Goal: Task Accomplishment & Management: Manage account settings

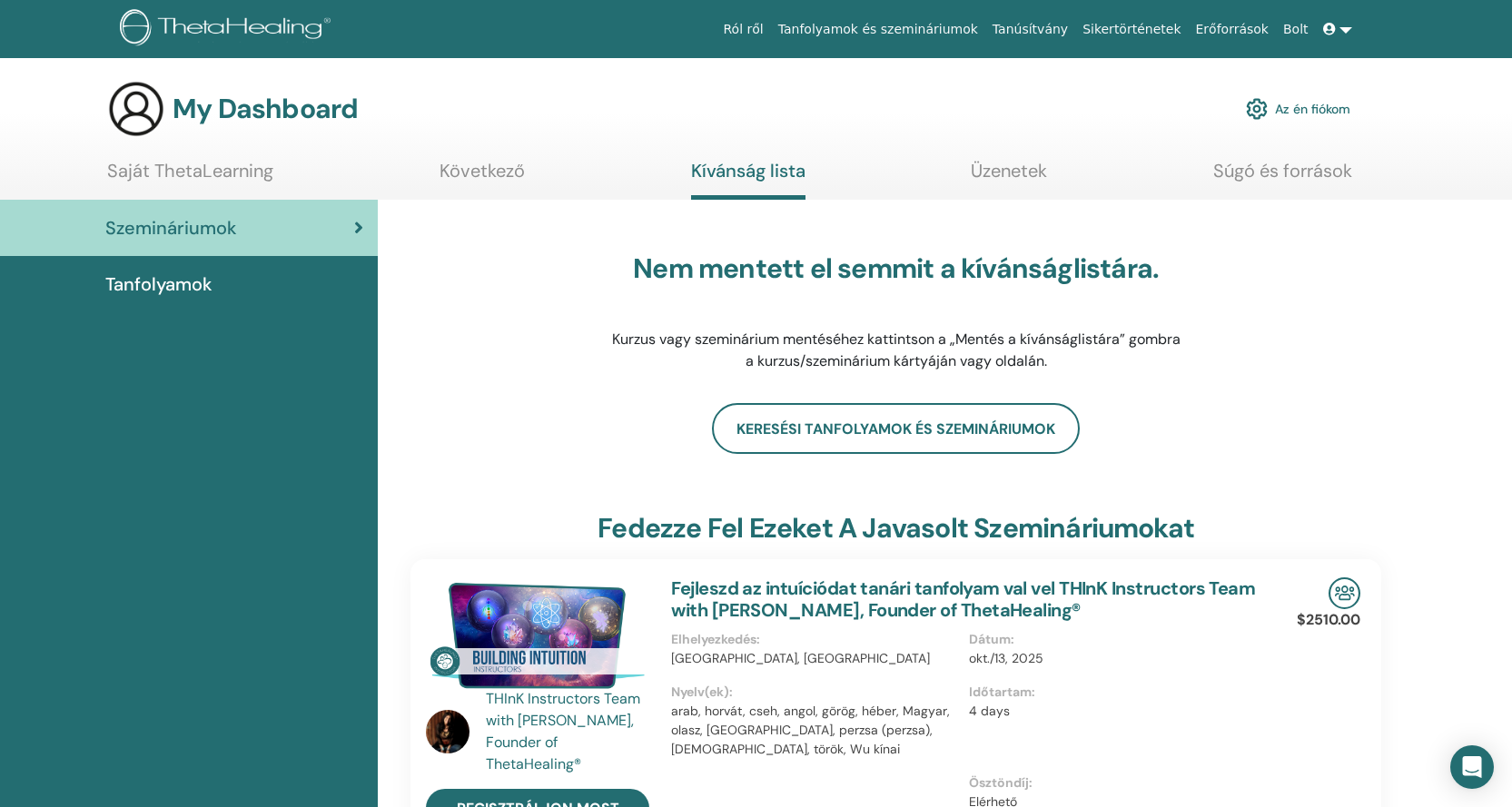
click at [1055, 168] on ul "Saját ThetaLearning Következő Kívánság lista Üzenetek Súgó és források" at bounding box center [730, 179] width 1245 height 40
click at [1022, 169] on link "Üzenetek" at bounding box center [1009, 177] width 77 height 35
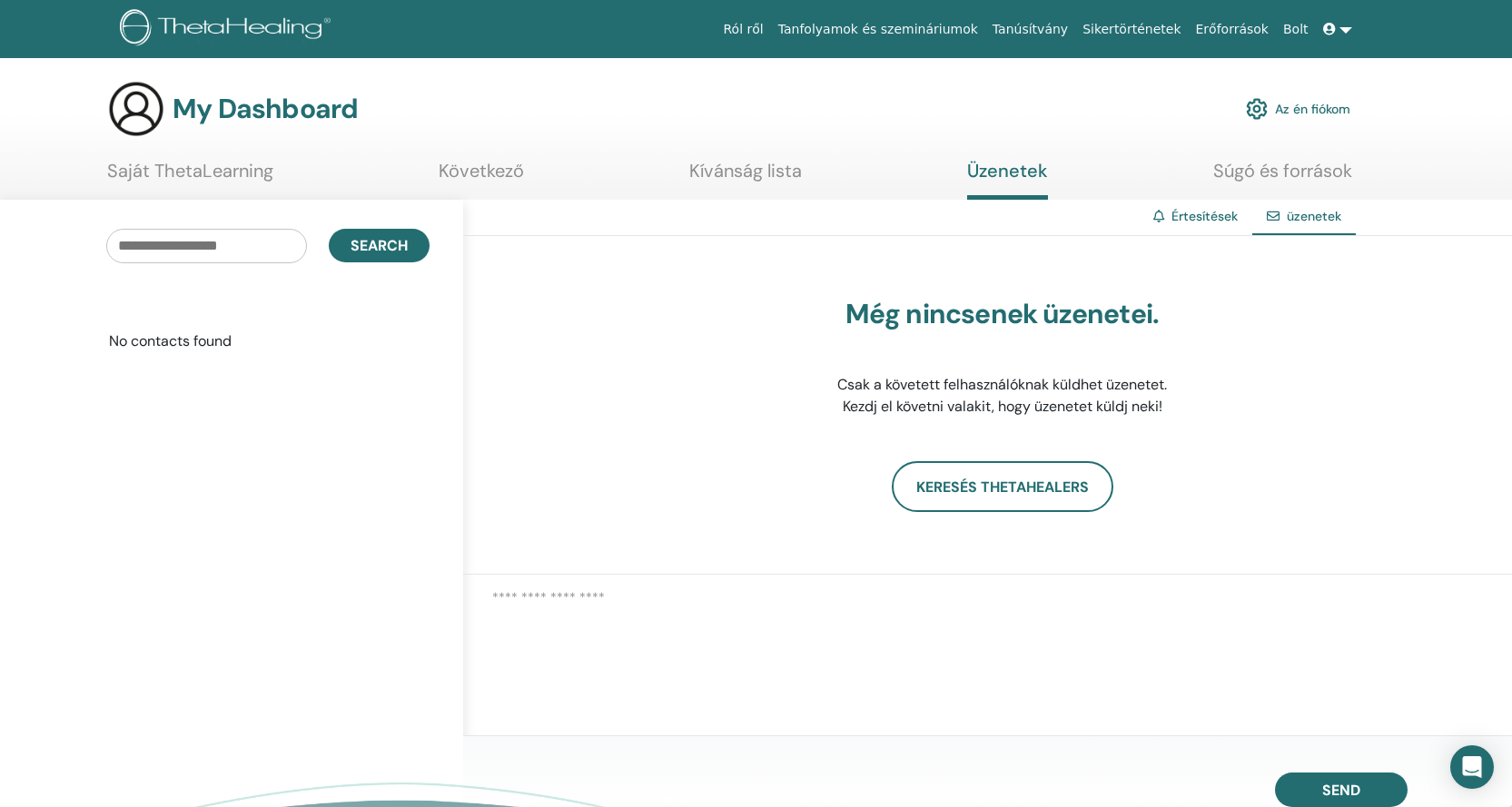
click at [232, 164] on link "Saját ThetaLearning" at bounding box center [190, 177] width 166 height 35
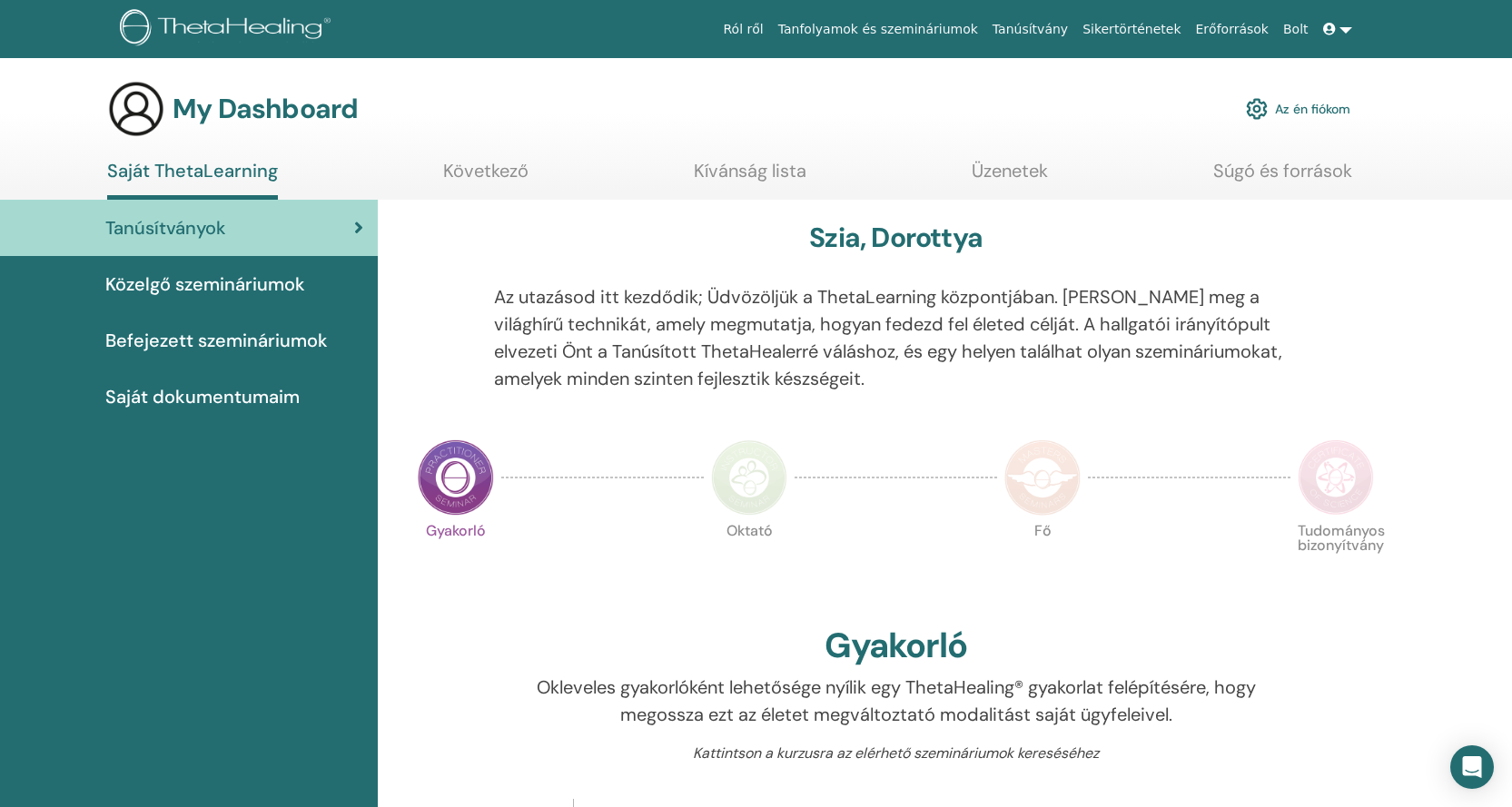
click at [248, 399] on span "Saját dokumentumaim" at bounding box center [202, 396] width 194 height 27
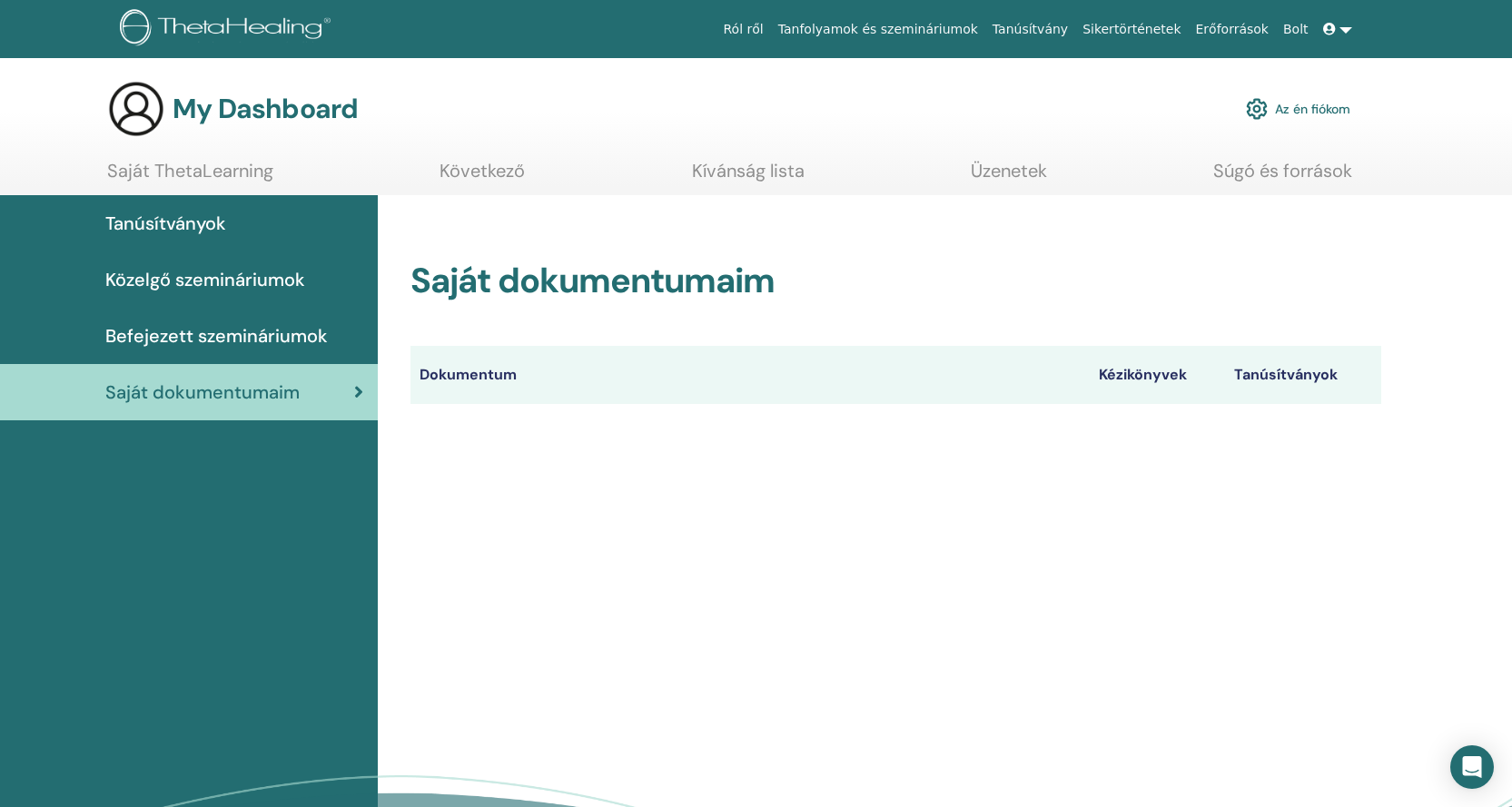
click at [190, 227] on span "Tanúsítványok" at bounding box center [165, 223] width 121 height 27
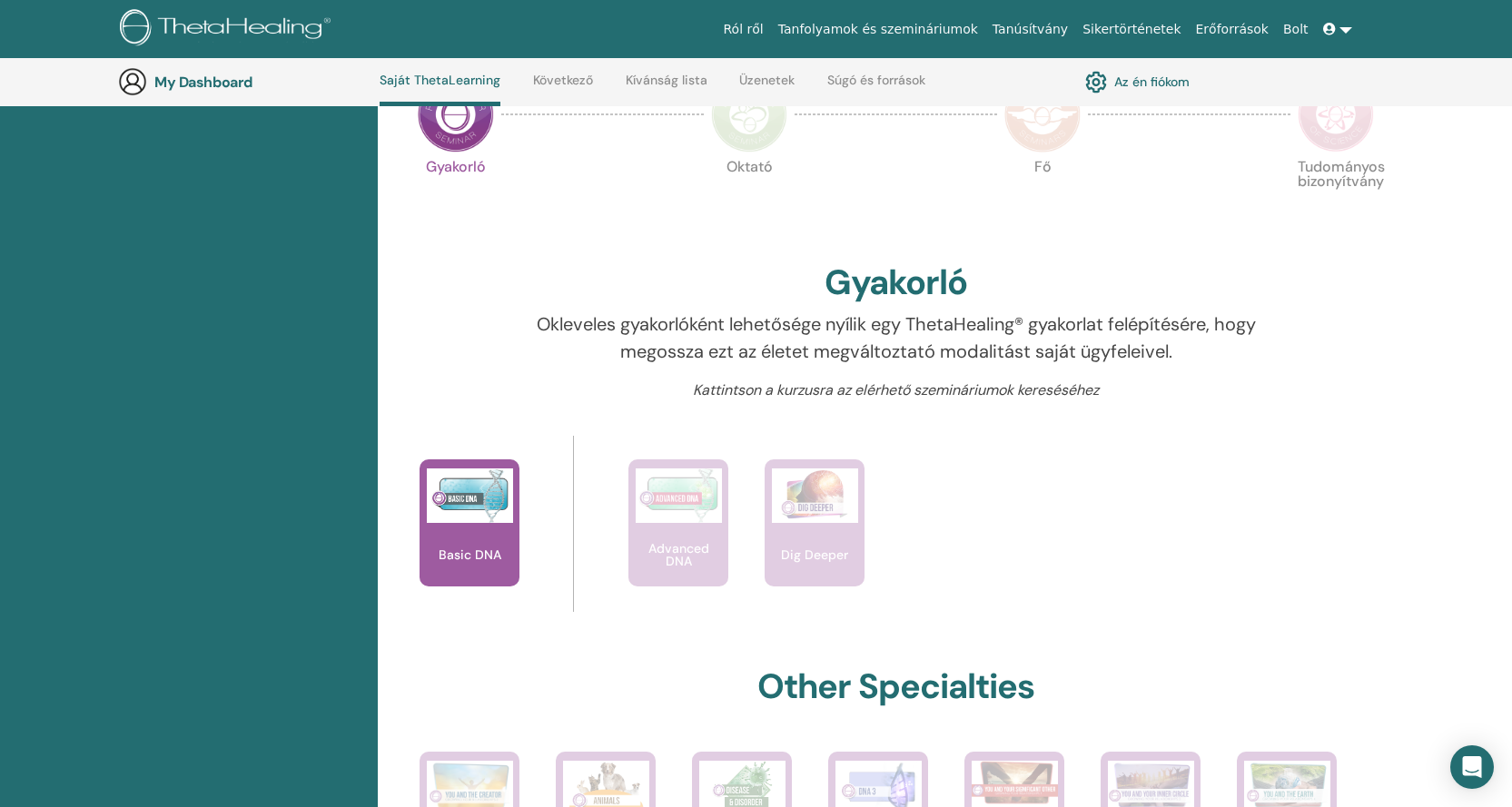
scroll to position [775, 0]
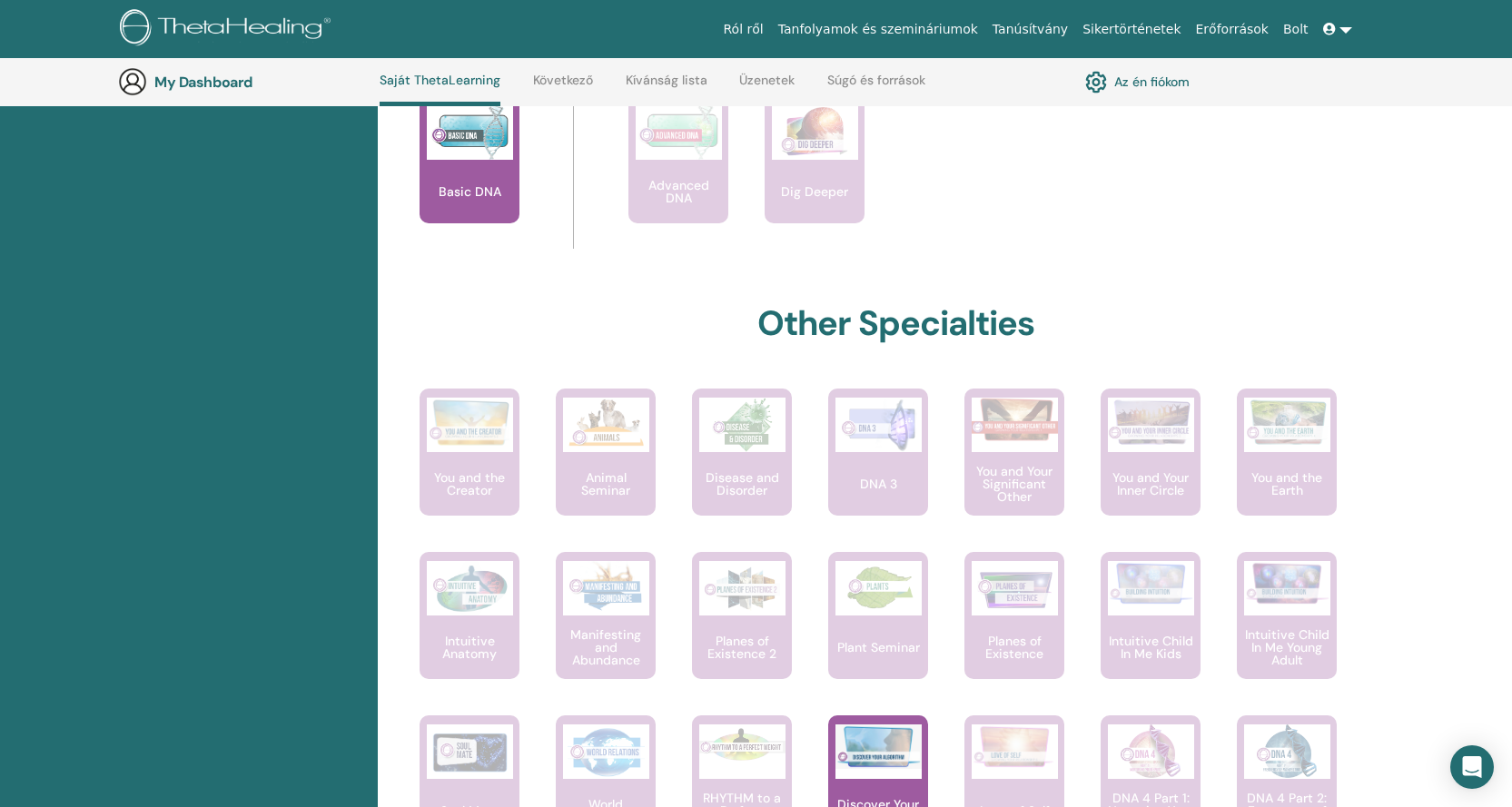
click at [466, 211] on div "Basic DNA" at bounding box center [469, 160] width 100 height 127
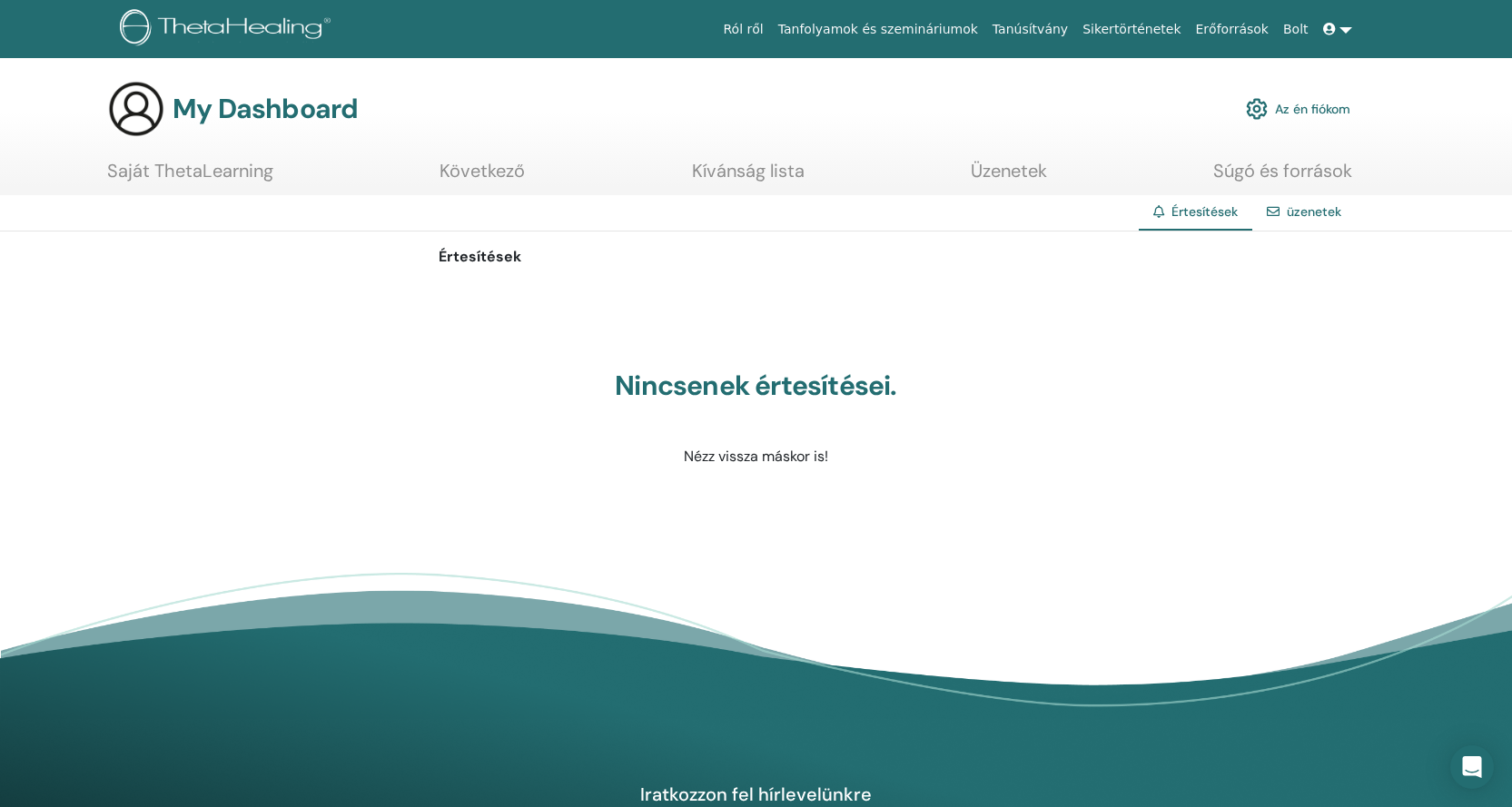
click at [1349, 26] on link at bounding box center [1337, 30] width 43 height 33
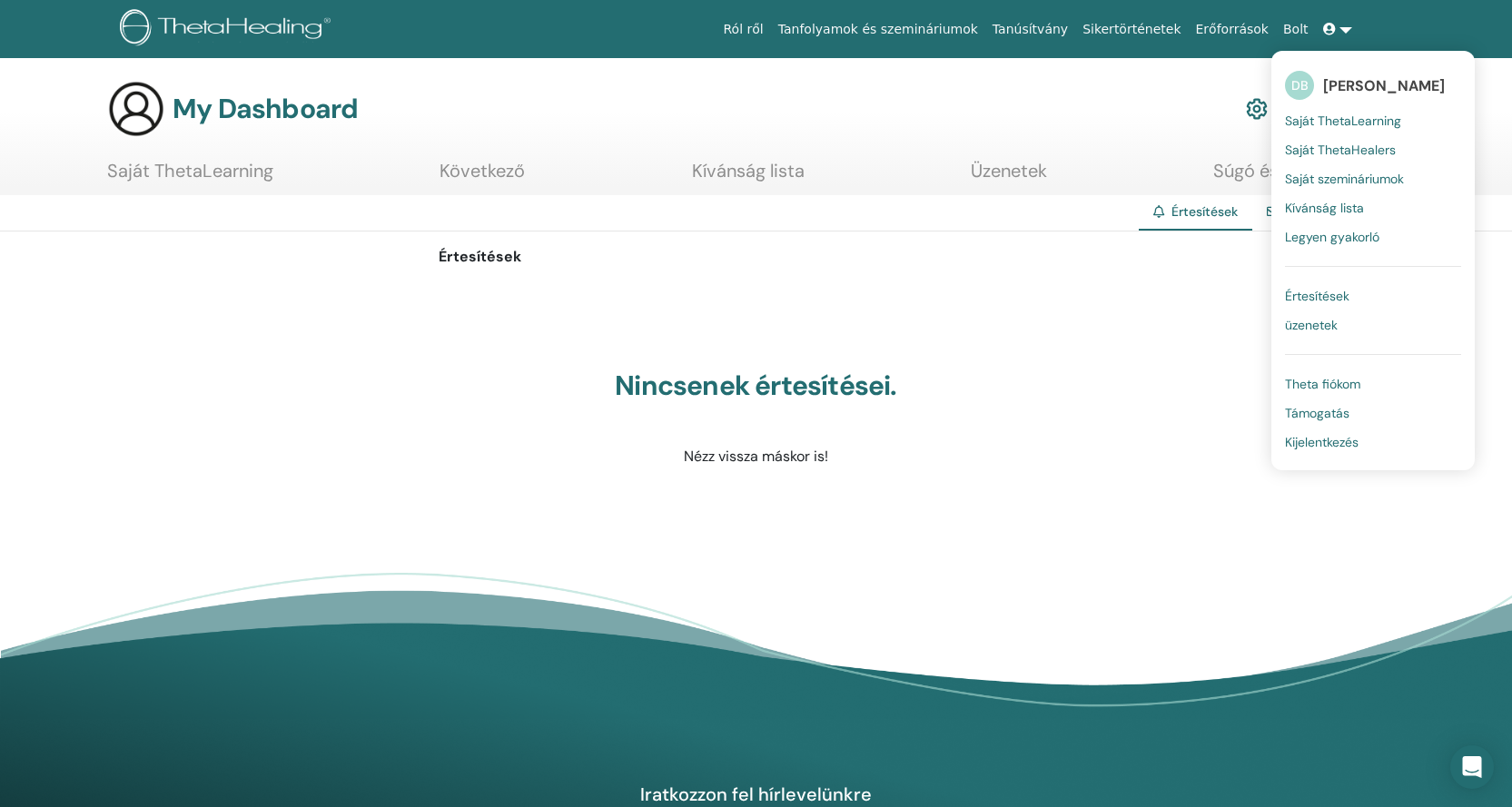
click at [1352, 149] on span "Saját ThetaHealers" at bounding box center [1340, 150] width 111 height 17
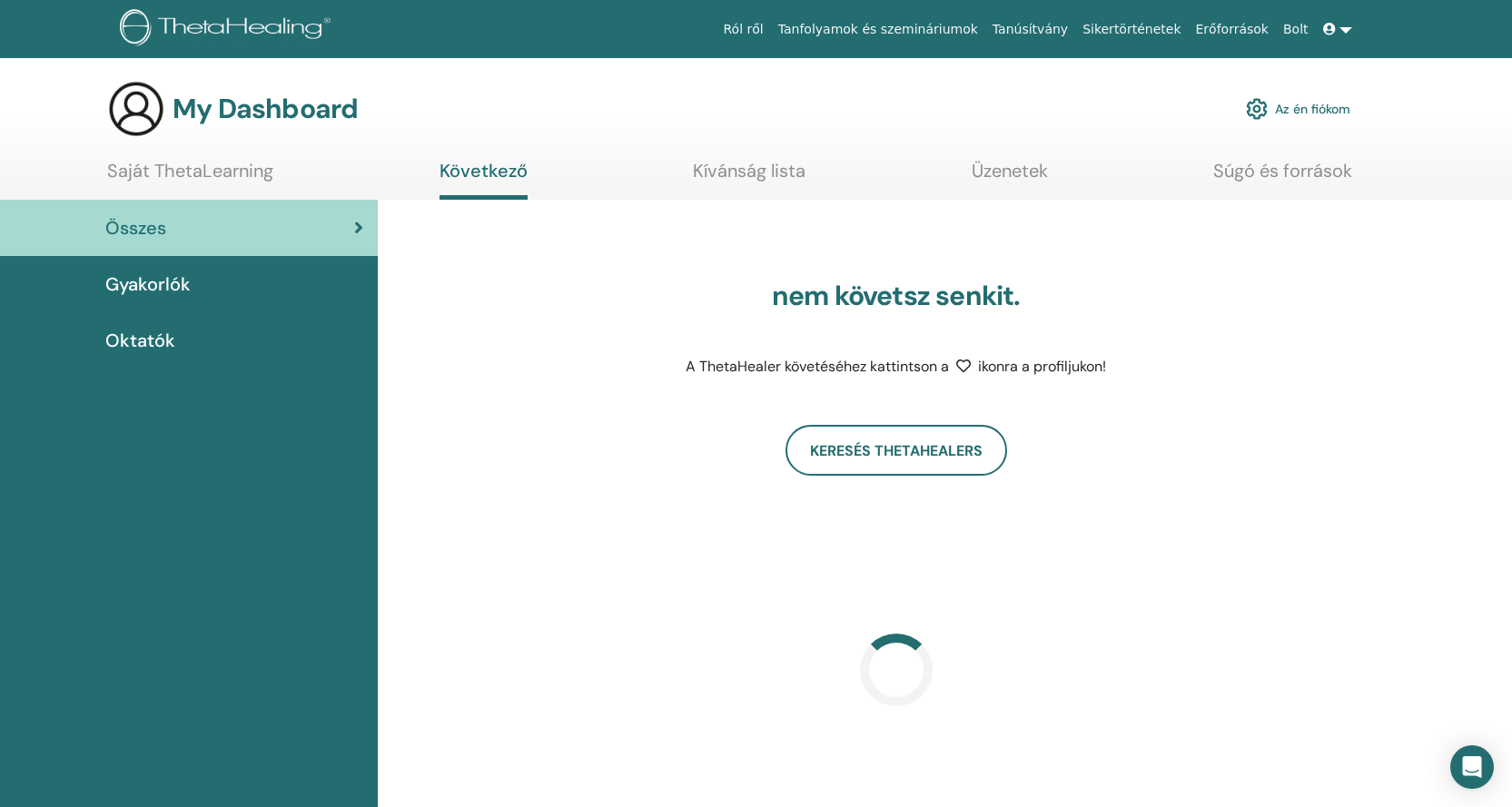
click at [142, 336] on span "Oktatók" at bounding box center [140, 340] width 70 height 27
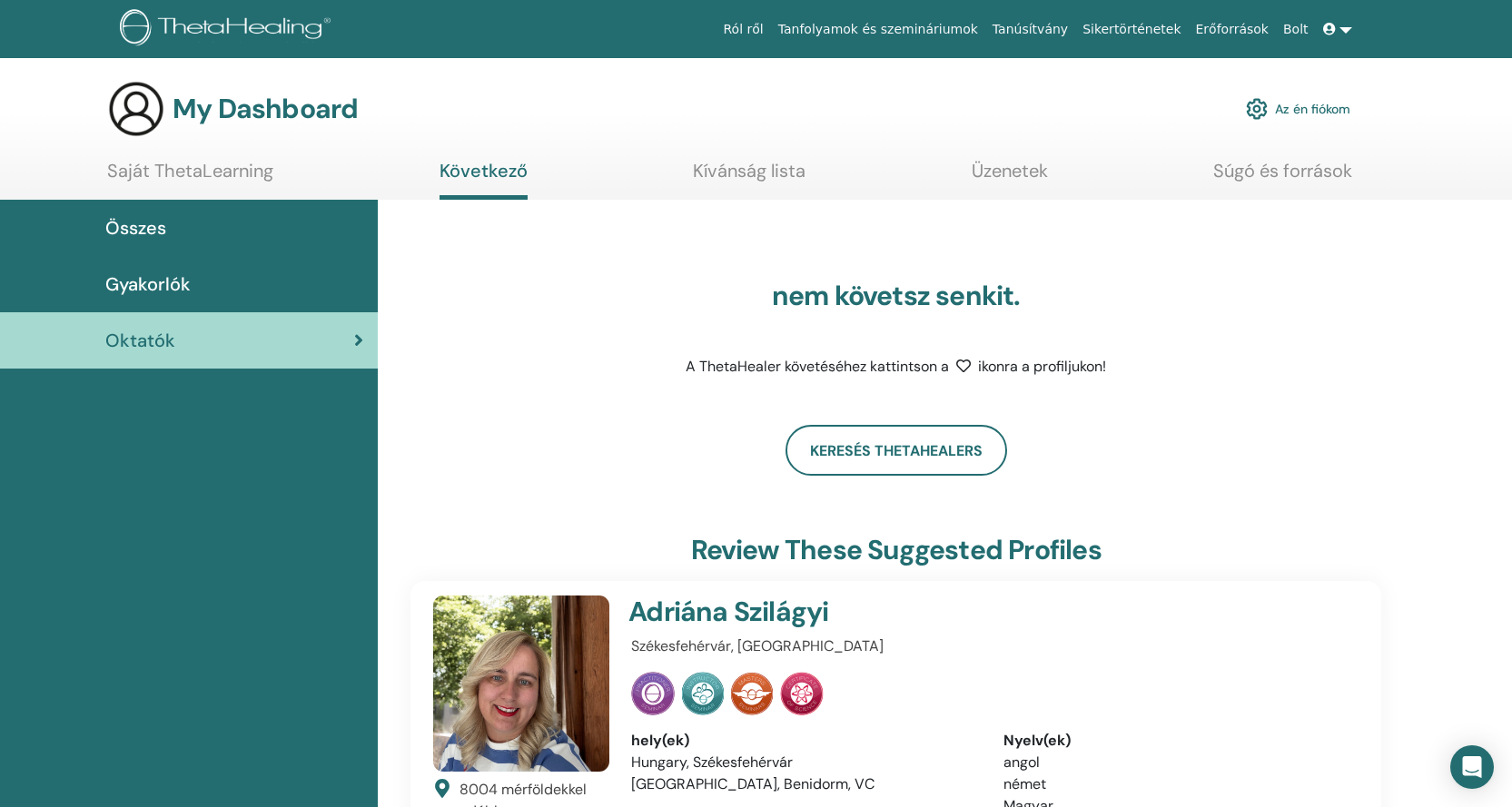
click at [940, 31] on link "Tanfolyamok és szemináriumok" at bounding box center [878, 30] width 214 height 33
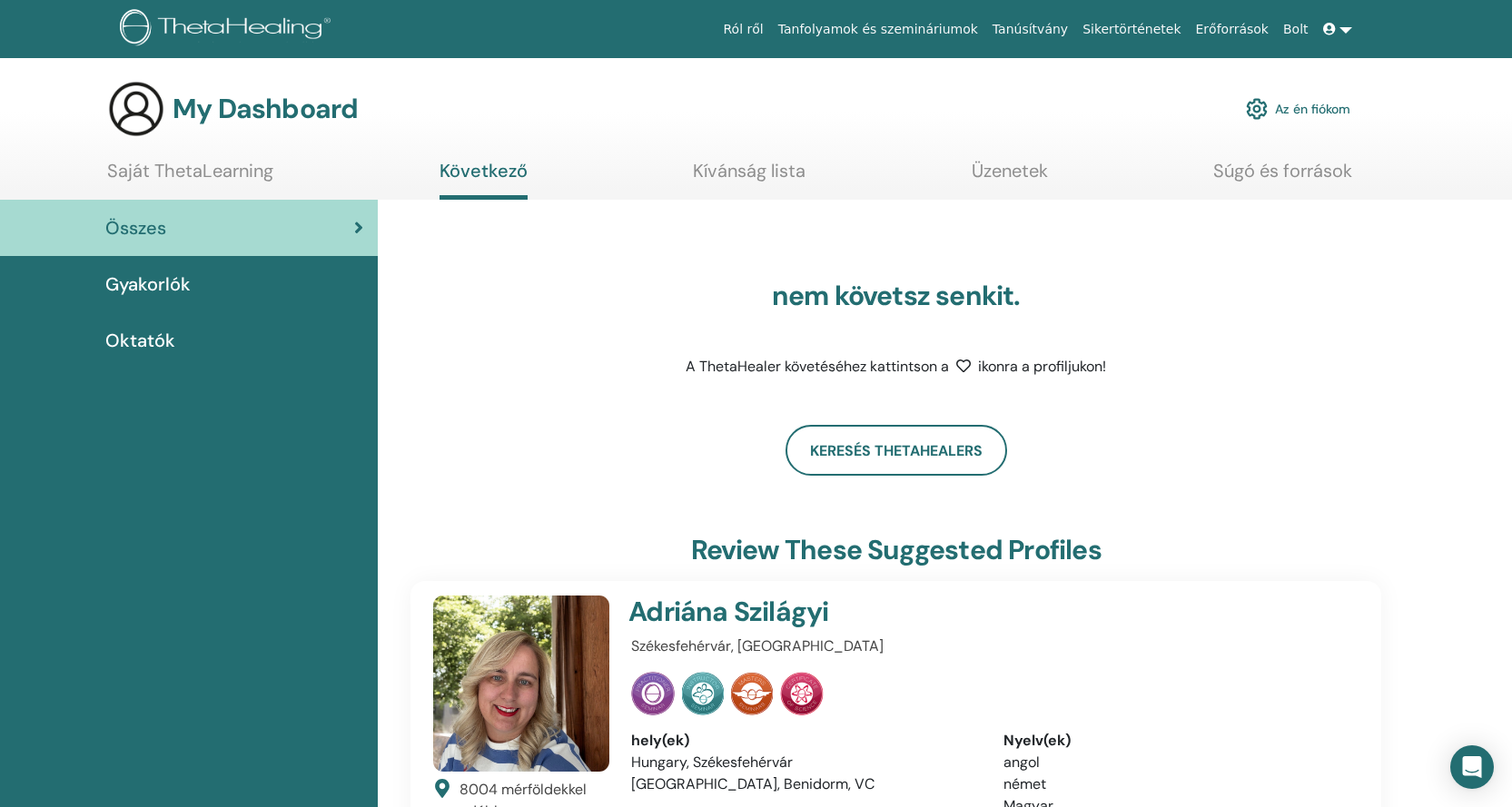
click at [1342, 22] on link at bounding box center [1337, 30] width 43 height 33
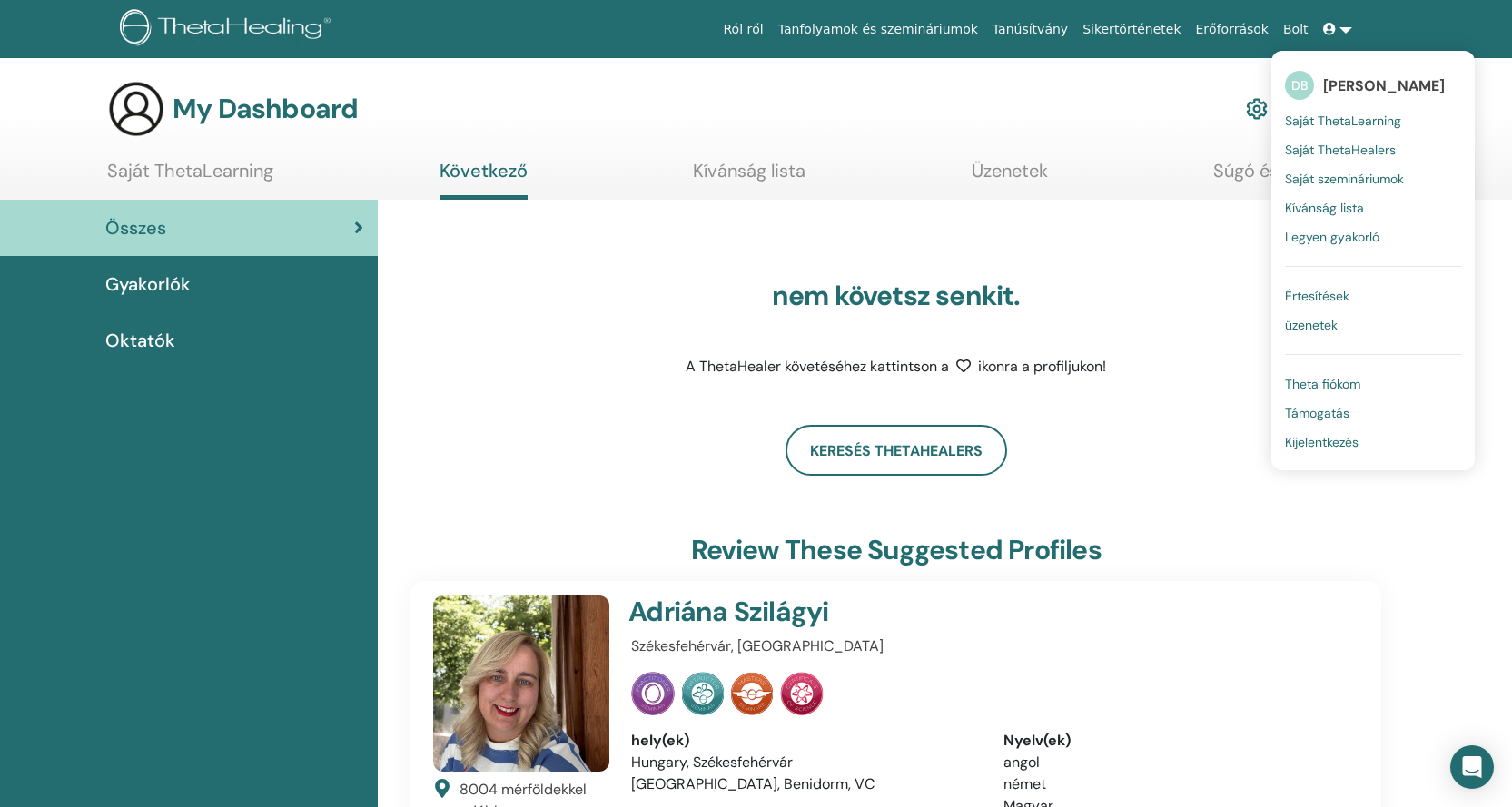
click at [1347, 385] on span "Theta fiókom" at bounding box center [1323, 384] width 76 height 17
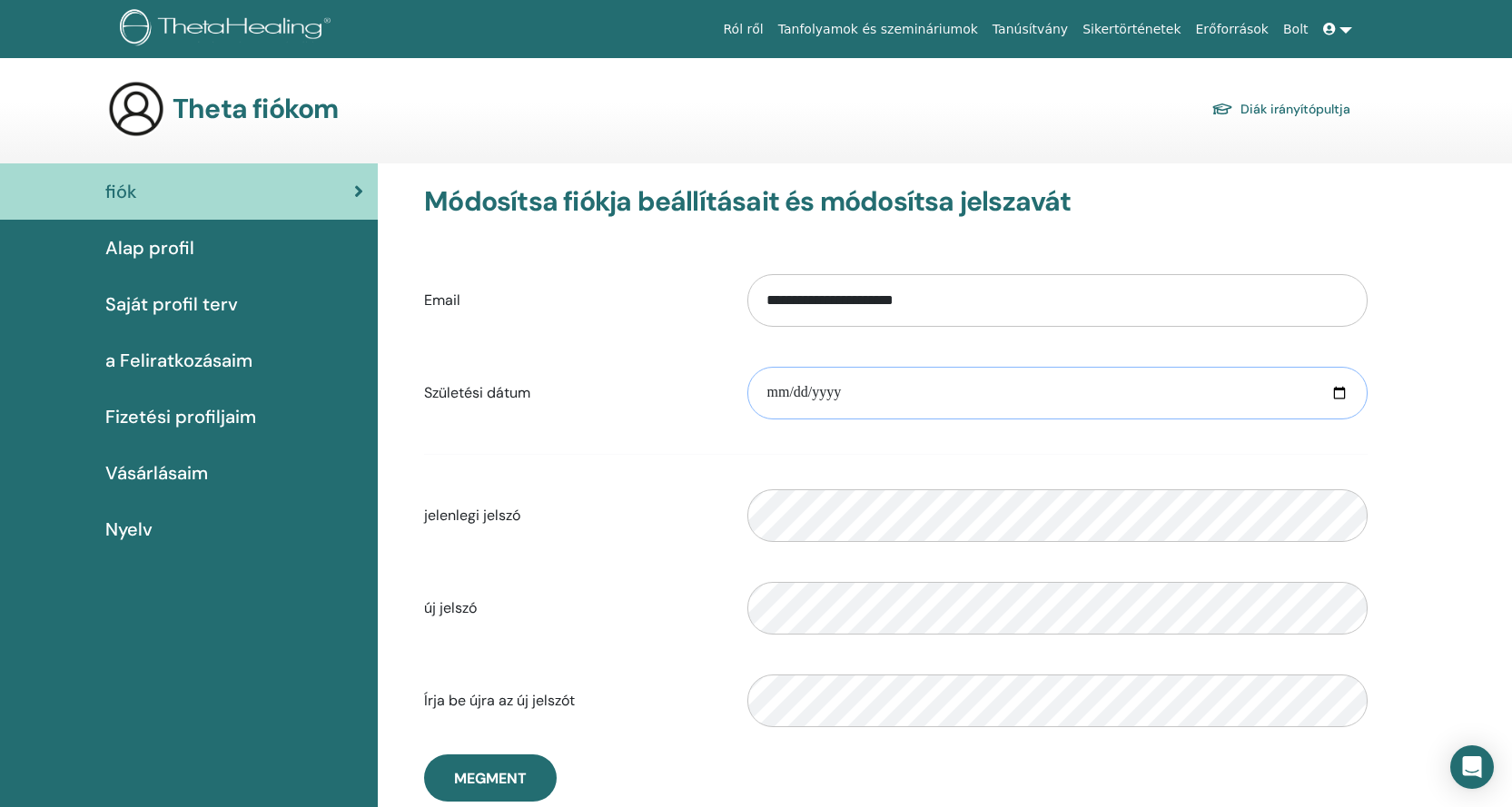
click at [1031, 401] on input "date" at bounding box center [1057, 392] width 620 height 53
click at [811, 396] on input "date" at bounding box center [1057, 392] width 620 height 53
type input "**********"
click at [957, 783] on div "**********" at bounding box center [895, 494] width 971 height 617
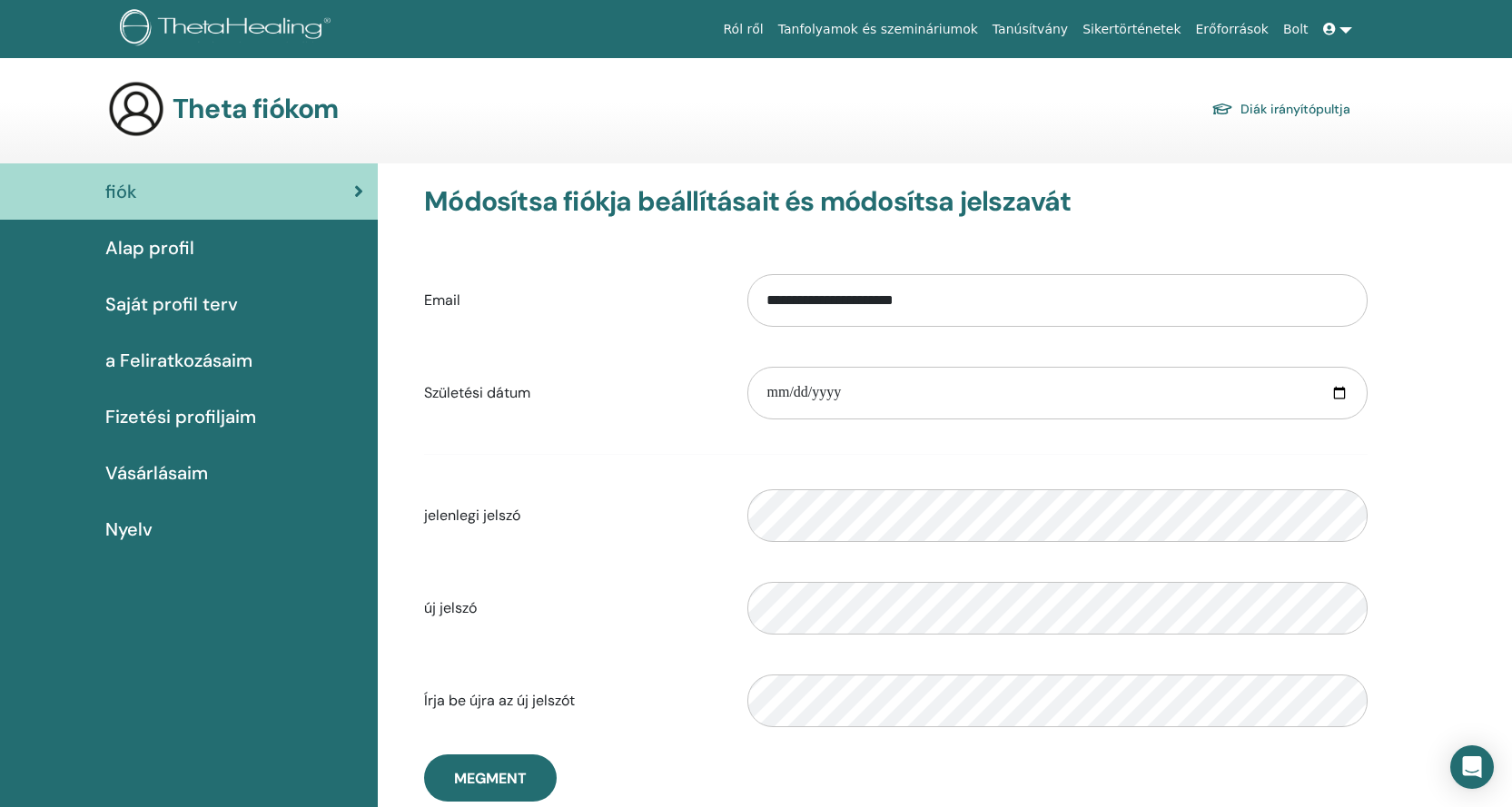
click at [939, 787] on div "**********" at bounding box center [895, 494] width 971 height 617
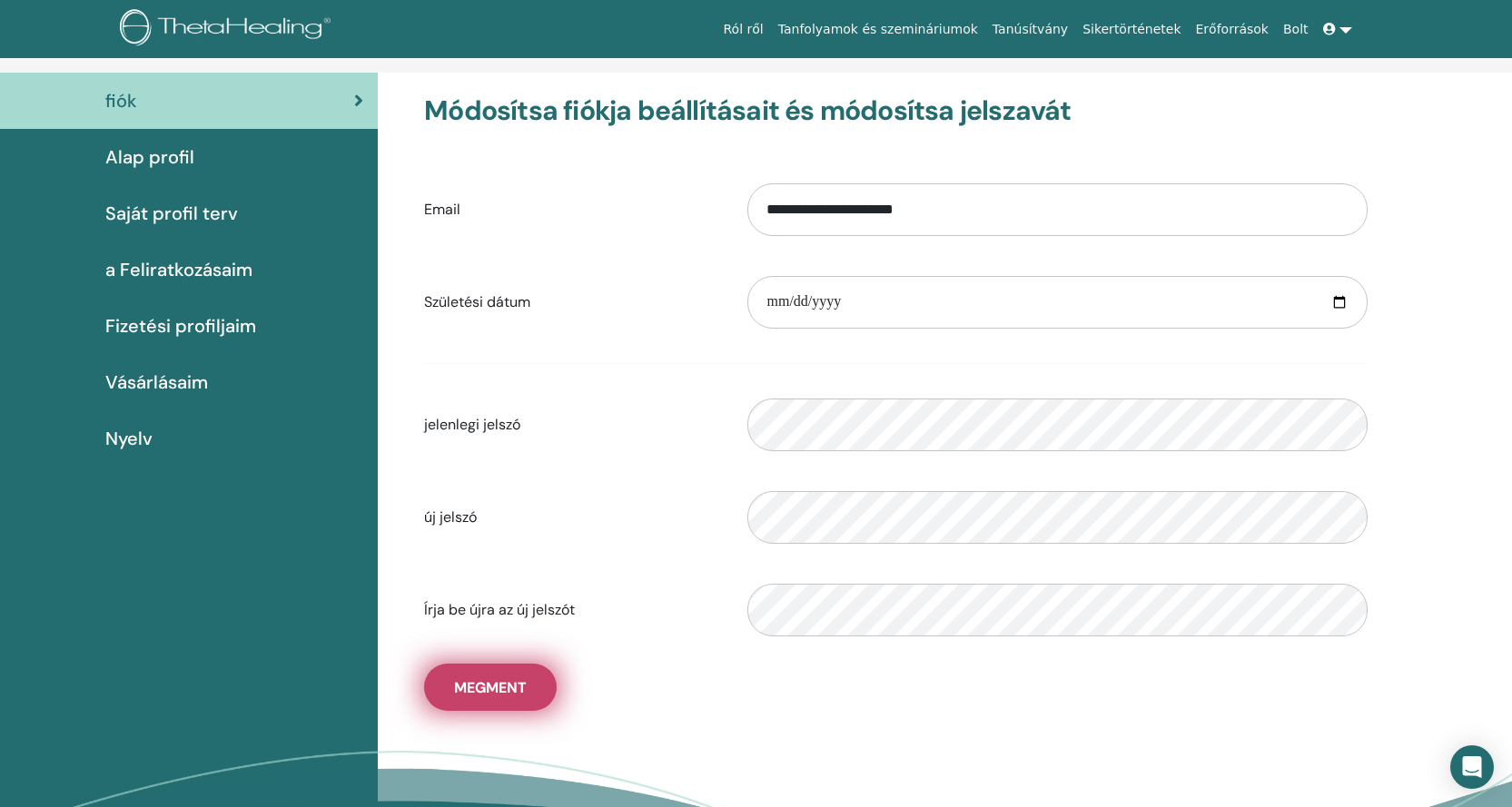
click at [499, 683] on span "Megment" at bounding box center [490, 687] width 73 height 19
click at [486, 693] on span "Megment" at bounding box center [490, 687] width 73 height 19
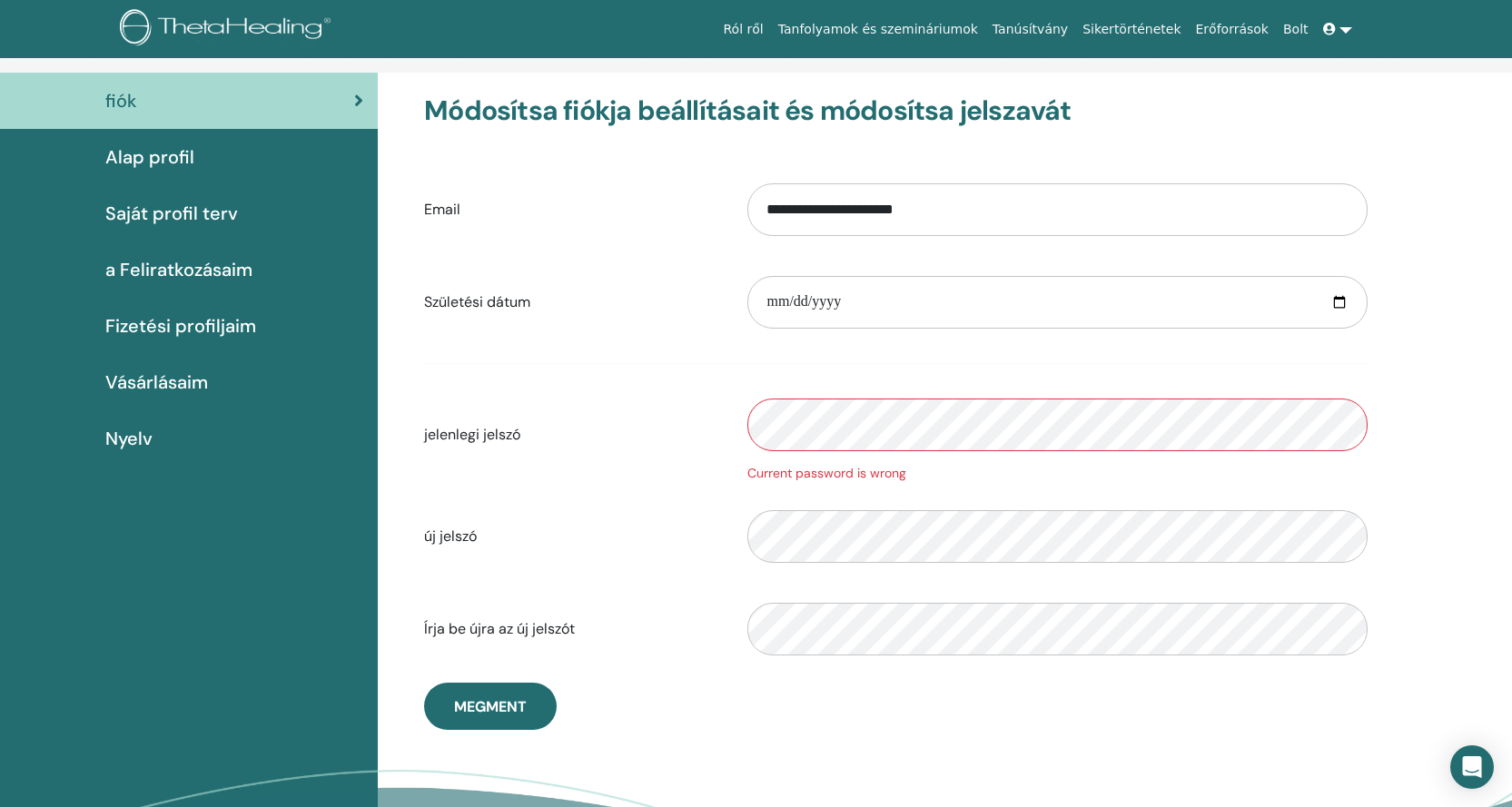
click at [763, 757] on div "**********" at bounding box center [945, 512] width 1134 height 879
click at [653, 430] on label "jelenlegi jelszó" at bounding box center [572, 434] width 323 height 34
click at [165, 385] on span "Vásárlásaim" at bounding box center [156, 381] width 103 height 27
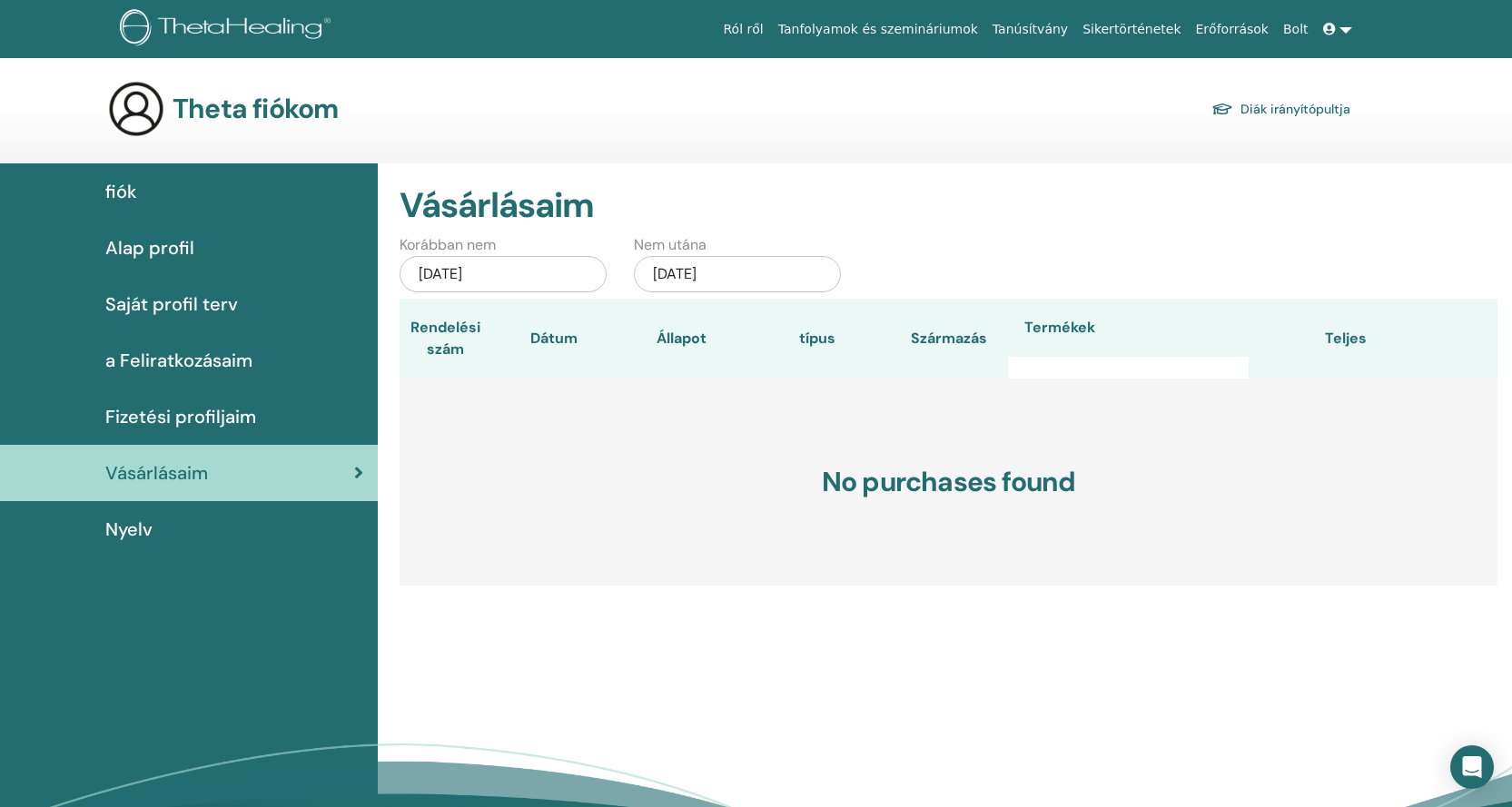
click at [171, 426] on span "Fizetési profiljaim" at bounding box center [180, 416] width 151 height 27
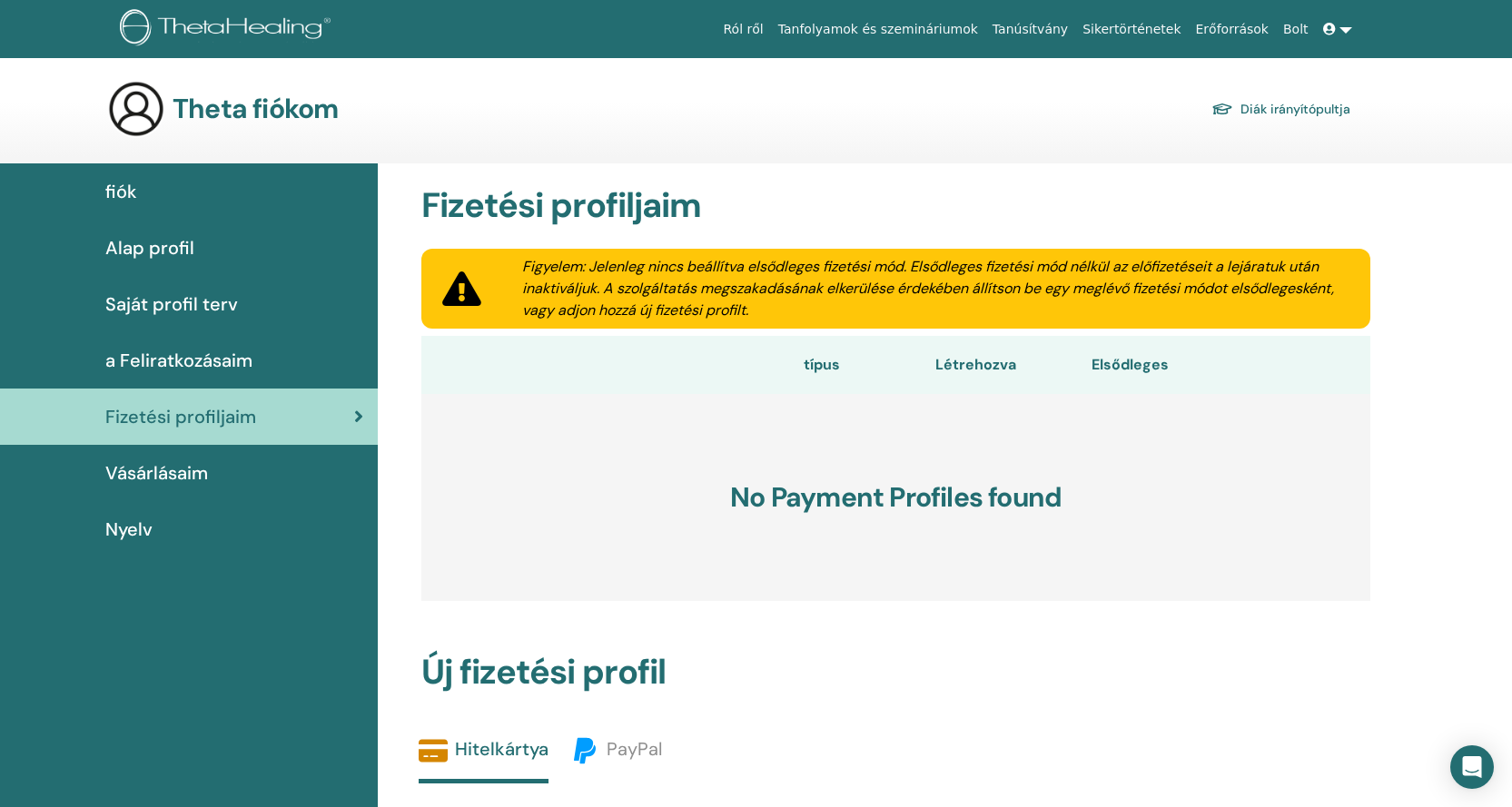
click at [199, 345] on link "a Feliratkozásaim" at bounding box center [188, 360] width 378 height 56
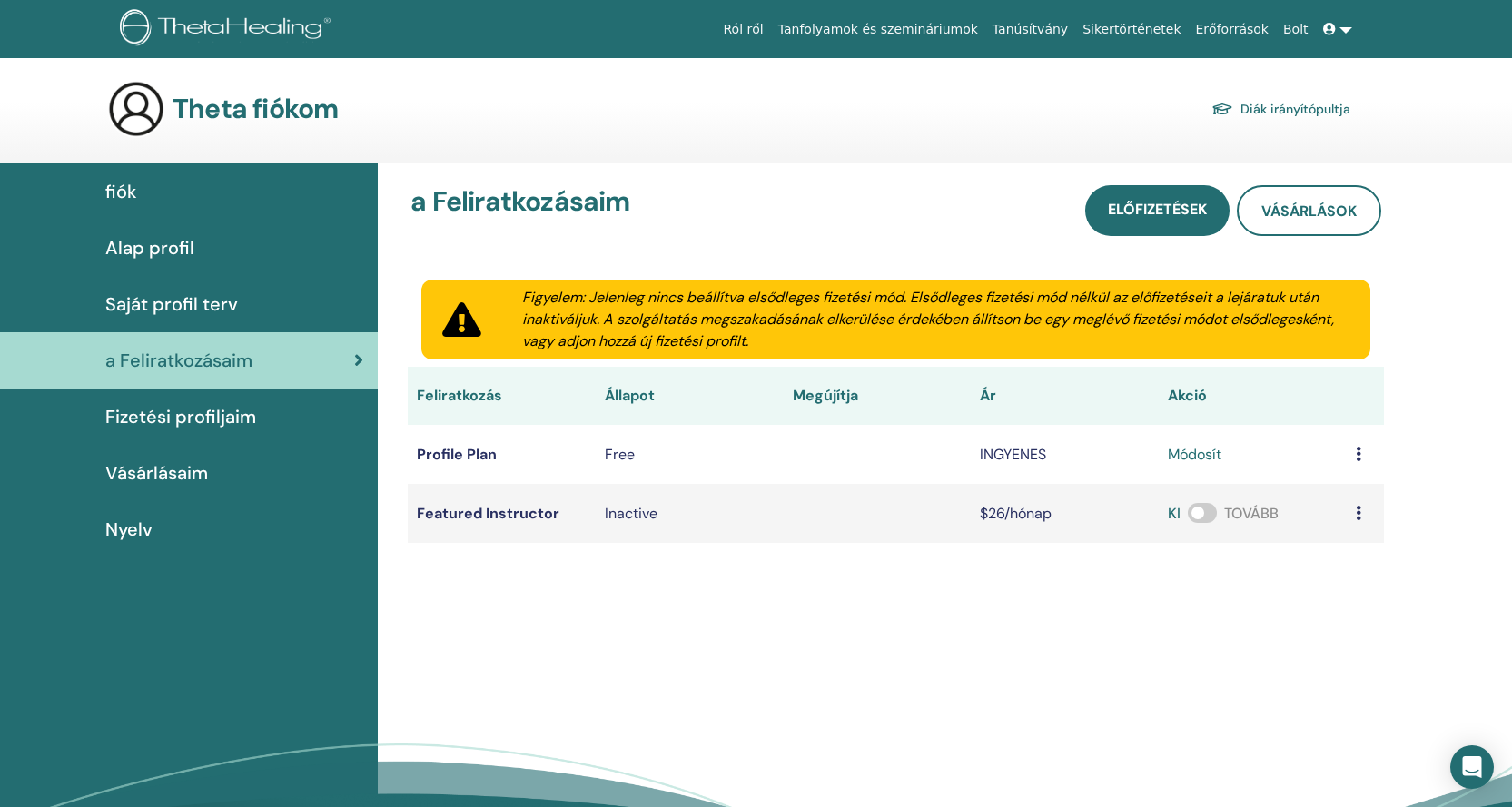
click at [192, 305] on span "Saját profil terv" at bounding box center [172, 304] width 133 height 27
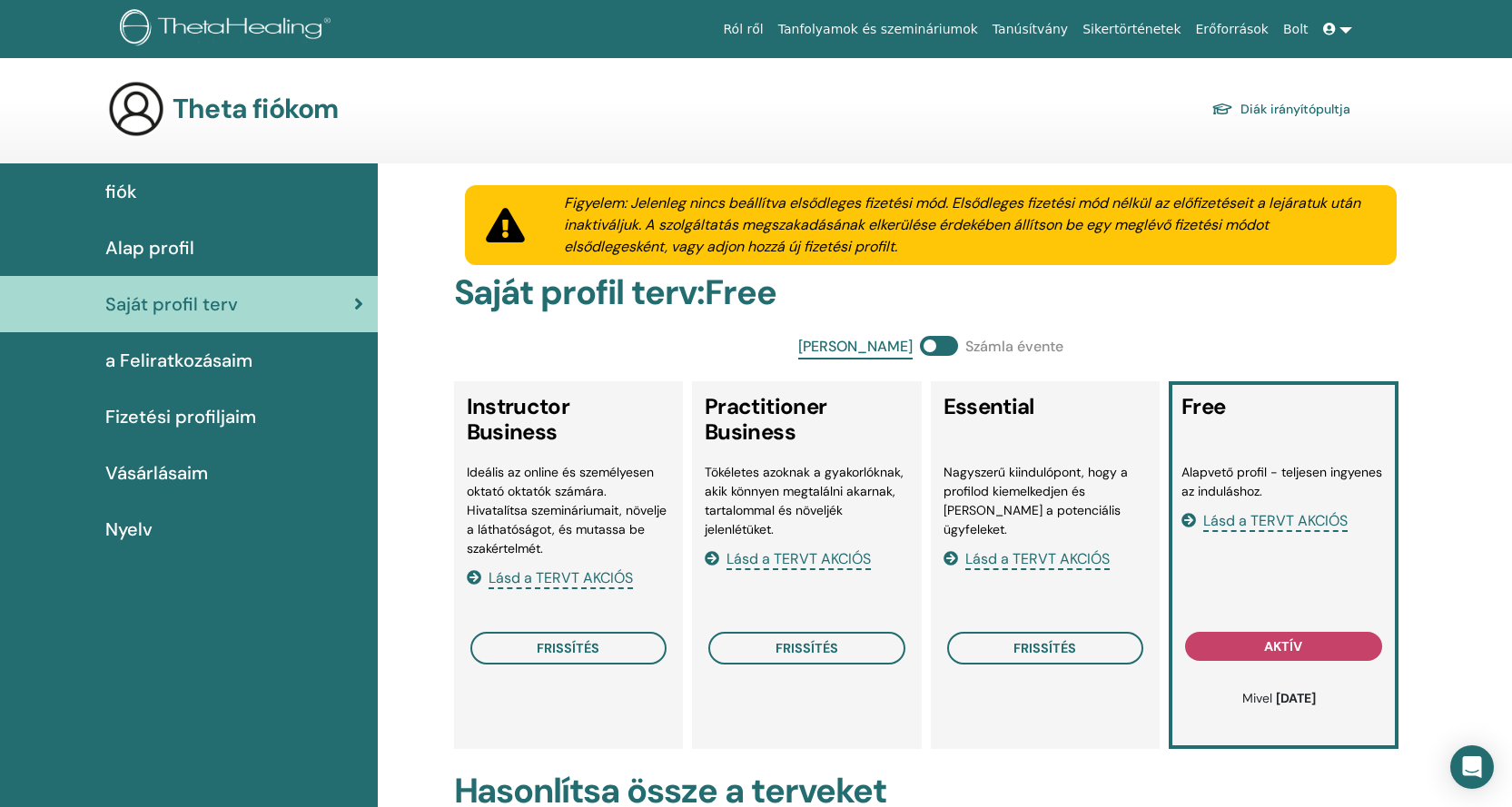
click at [202, 242] on div "Alap profil" at bounding box center [189, 247] width 349 height 27
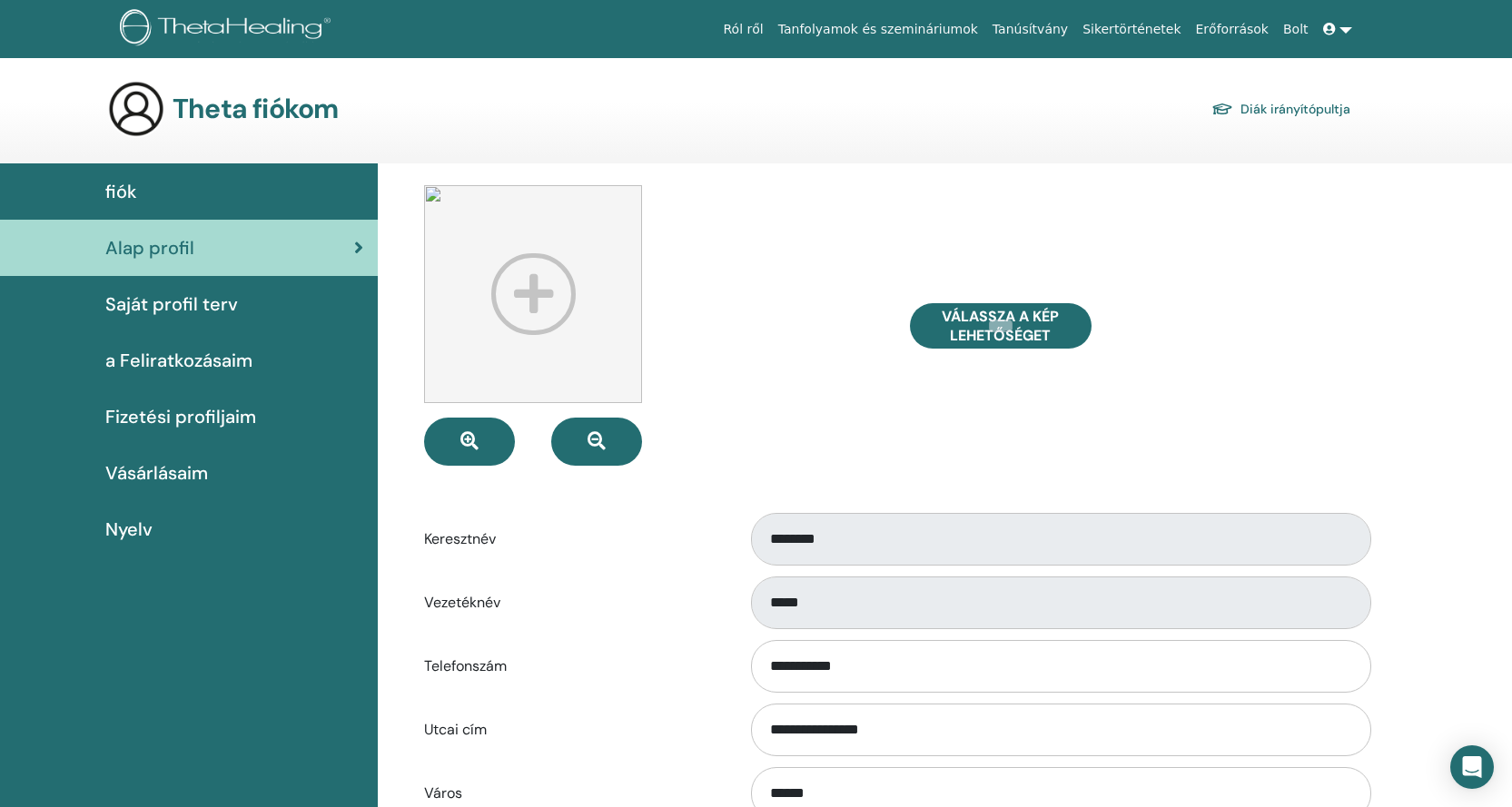
click at [233, 311] on span "Saját profil terv" at bounding box center [172, 304] width 133 height 27
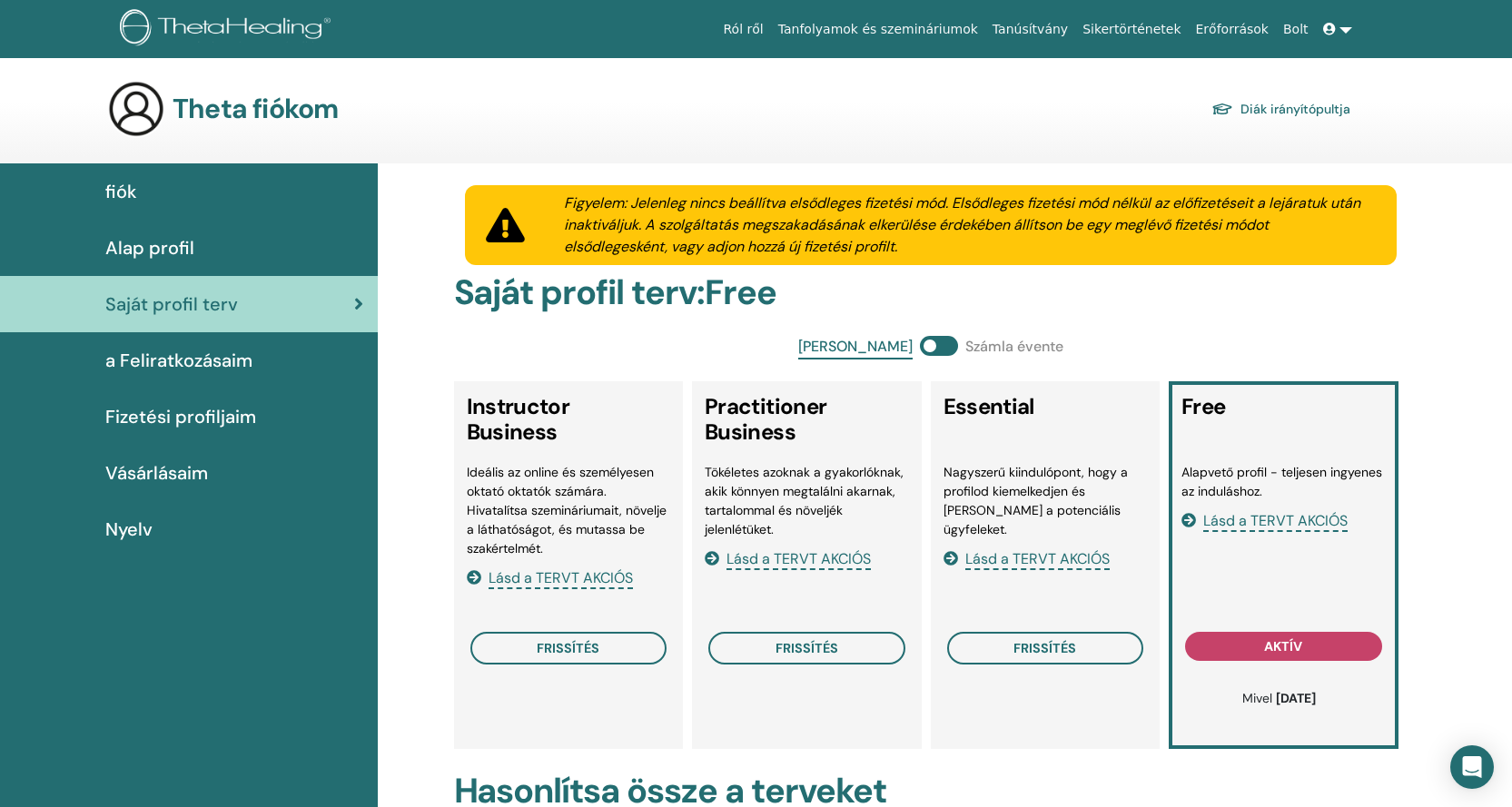
click at [134, 364] on span "a Feliratkozásaim" at bounding box center [178, 360] width 147 height 27
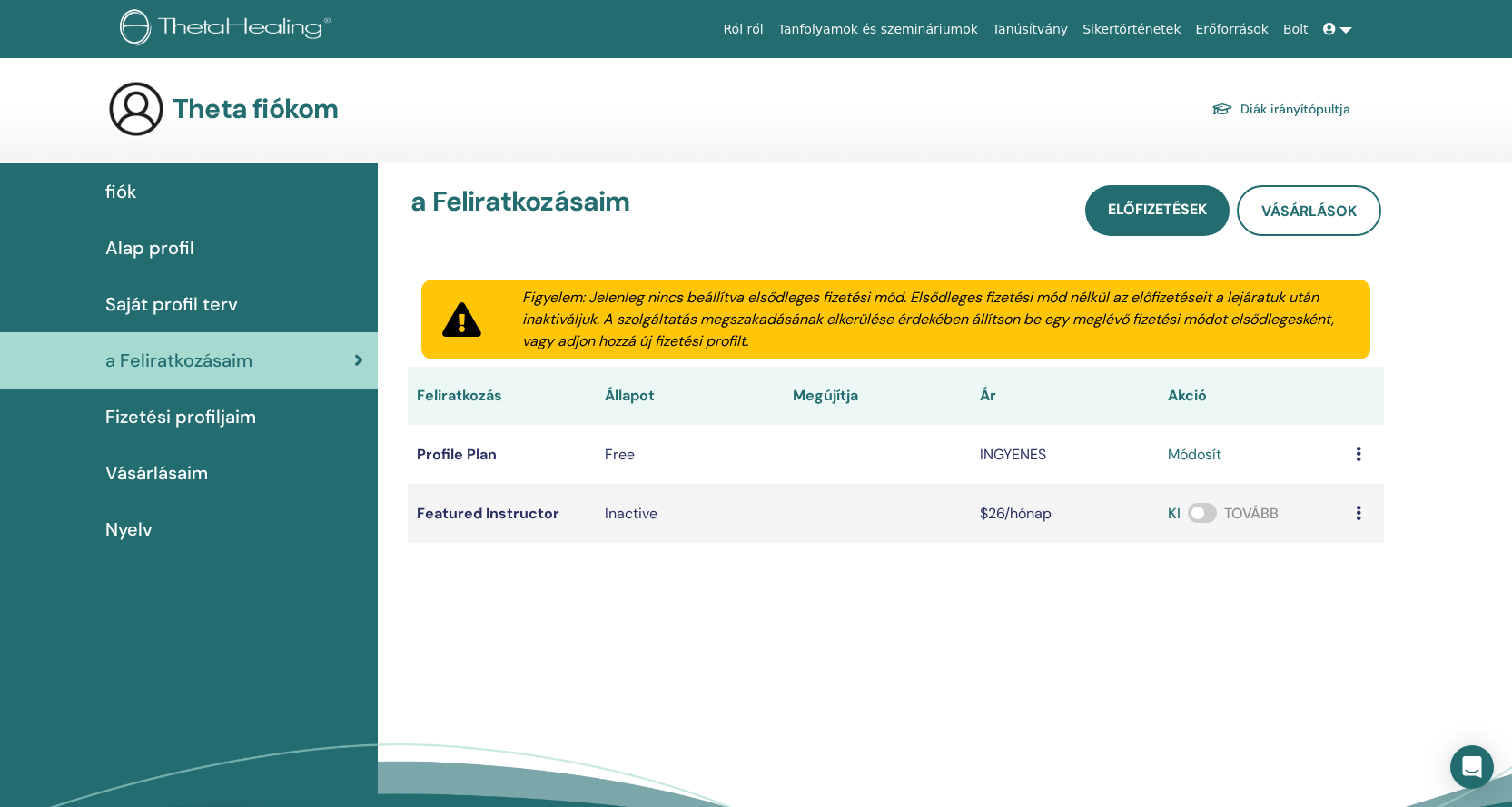
click at [119, 187] on span "fiók" at bounding box center [121, 191] width 31 height 27
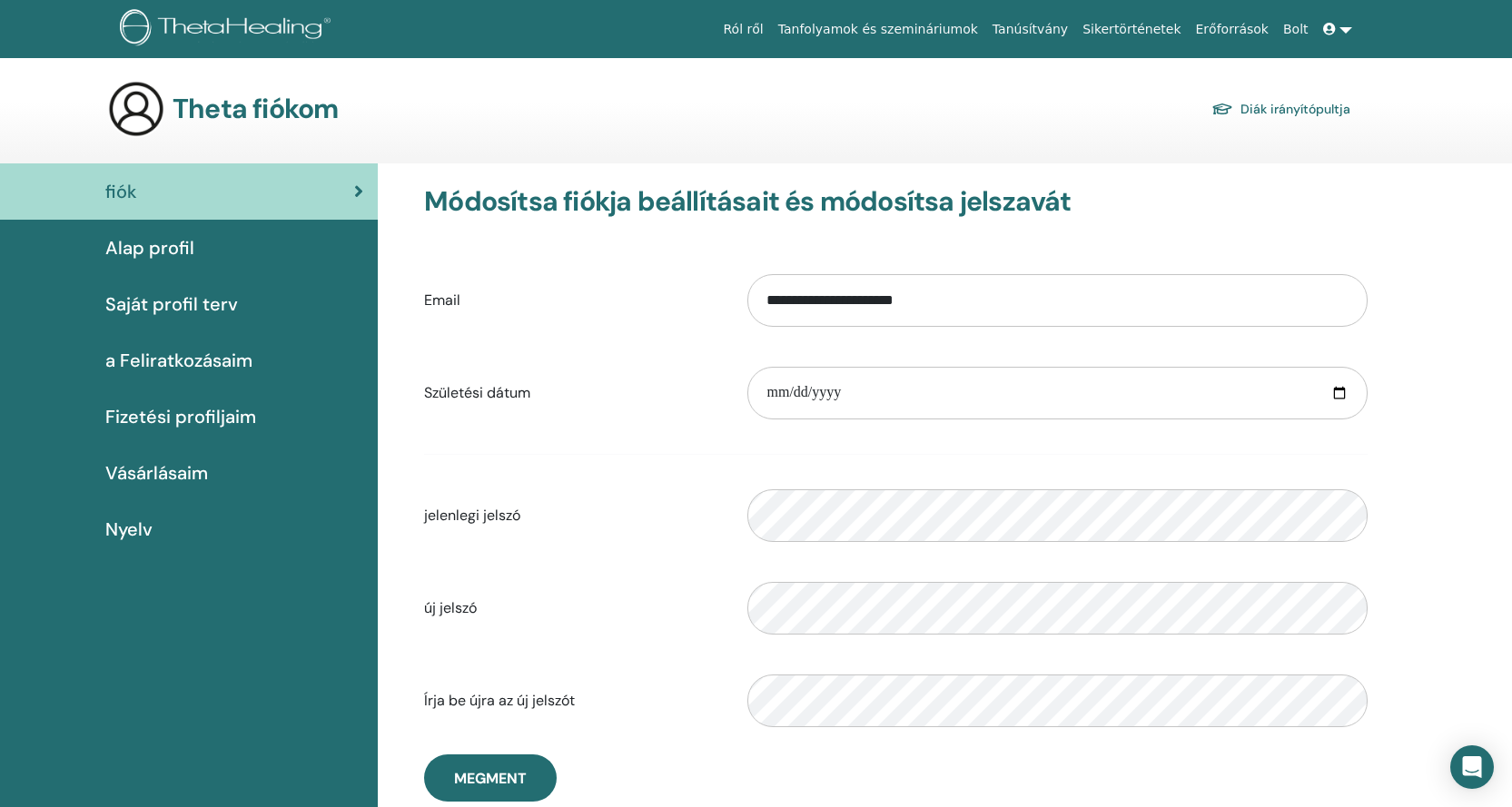
click at [1455, 531] on div "**********" at bounding box center [945, 593] width 1134 height 860
click at [1342, 32] on link at bounding box center [1337, 30] width 43 height 33
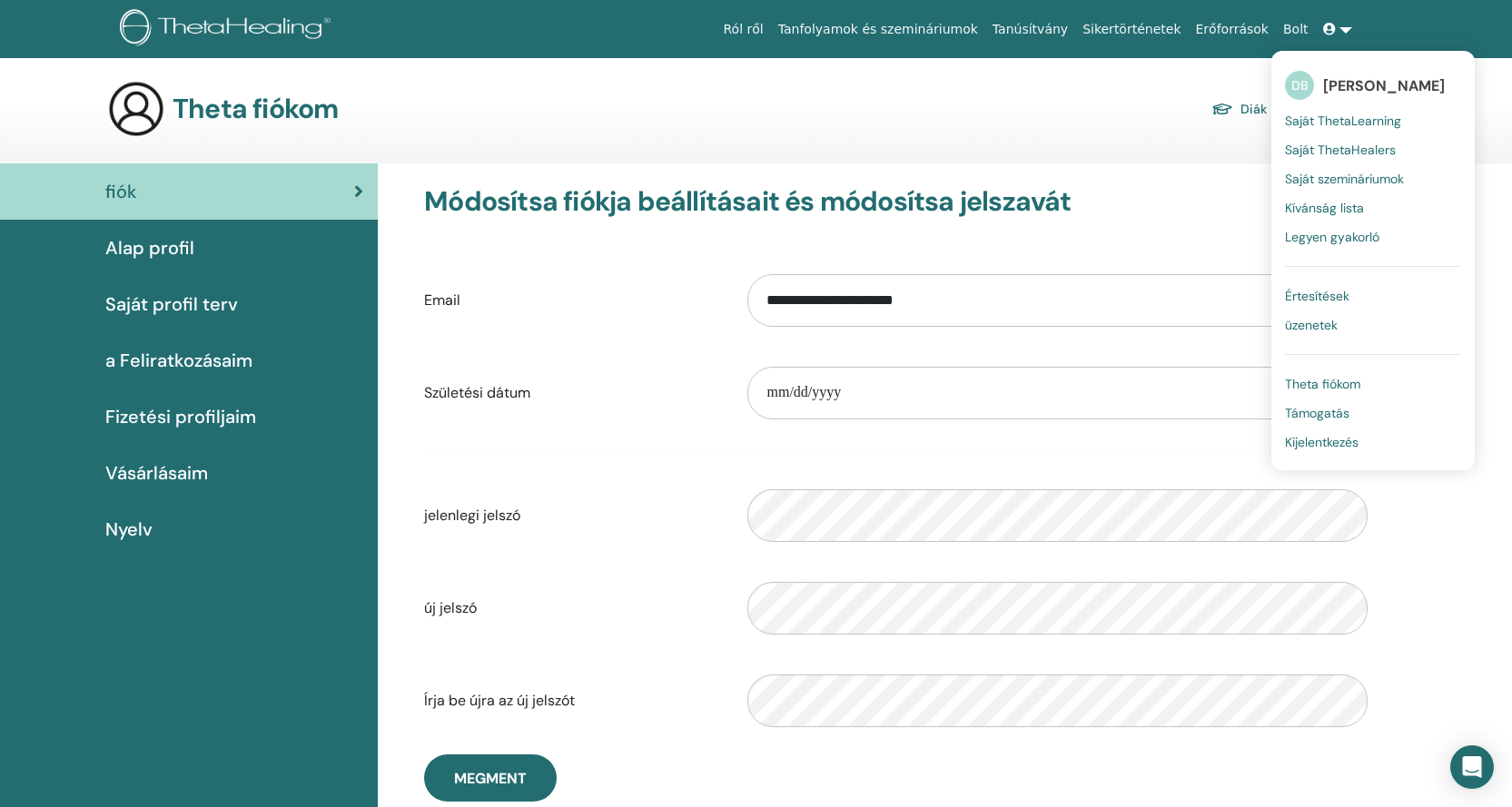
click at [1357, 241] on span "Legyen gyakorló" at bounding box center [1332, 237] width 94 height 17
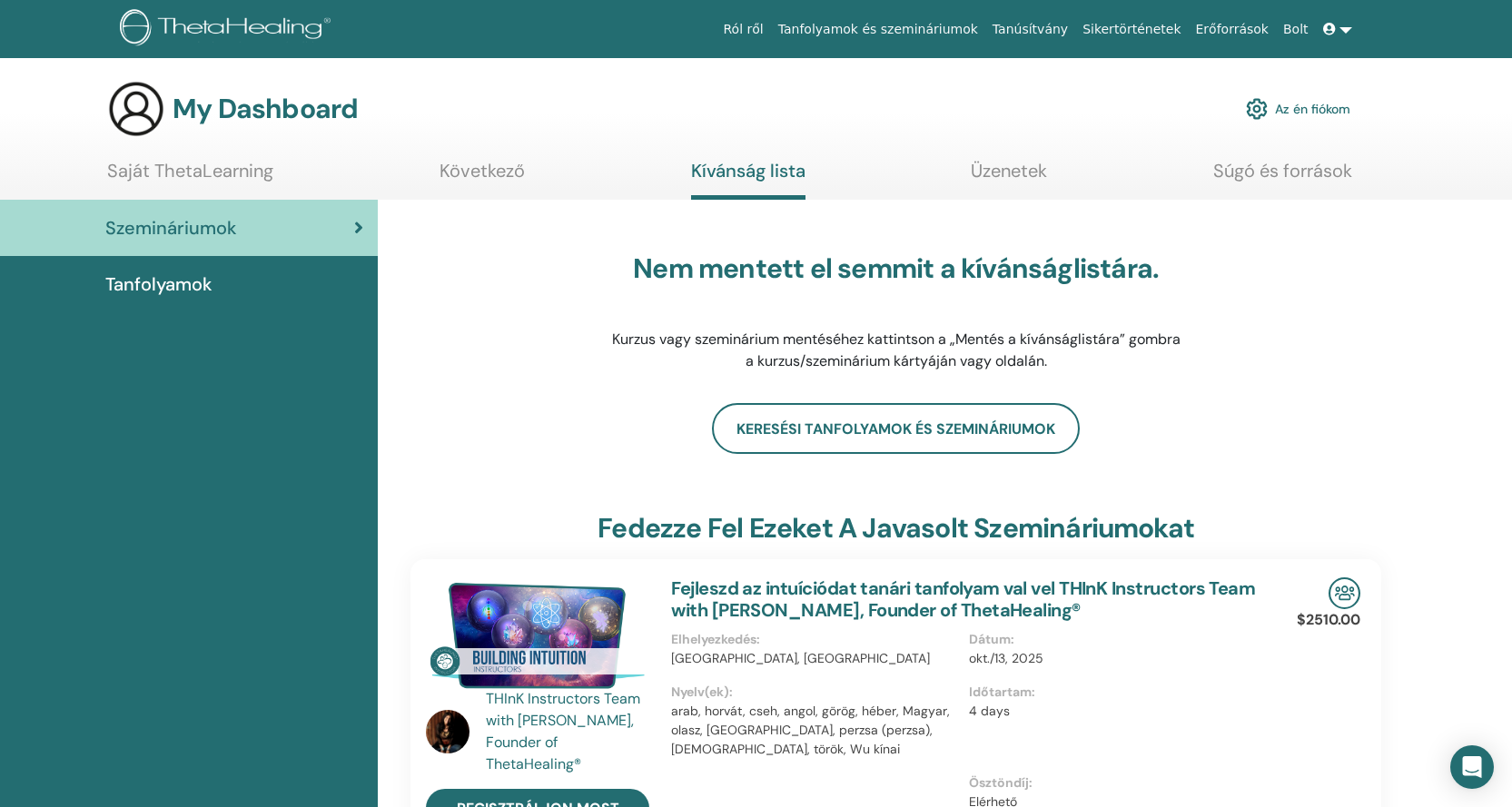
click at [484, 173] on link "Következő" at bounding box center [482, 177] width 85 height 35
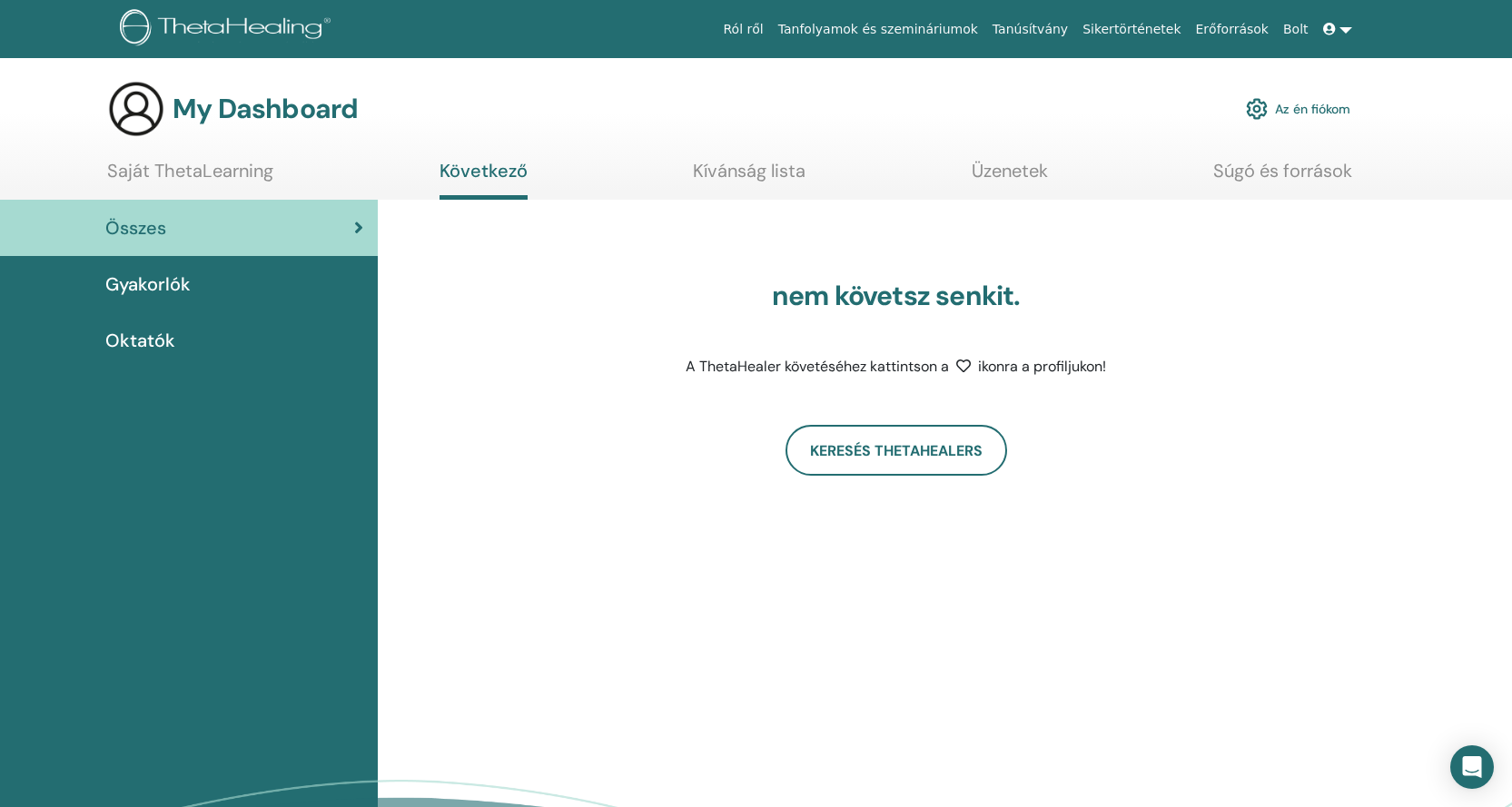
click at [185, 166] on link "Saját ThetaLearning" at bounding box center [190, 177] width 166 height 35
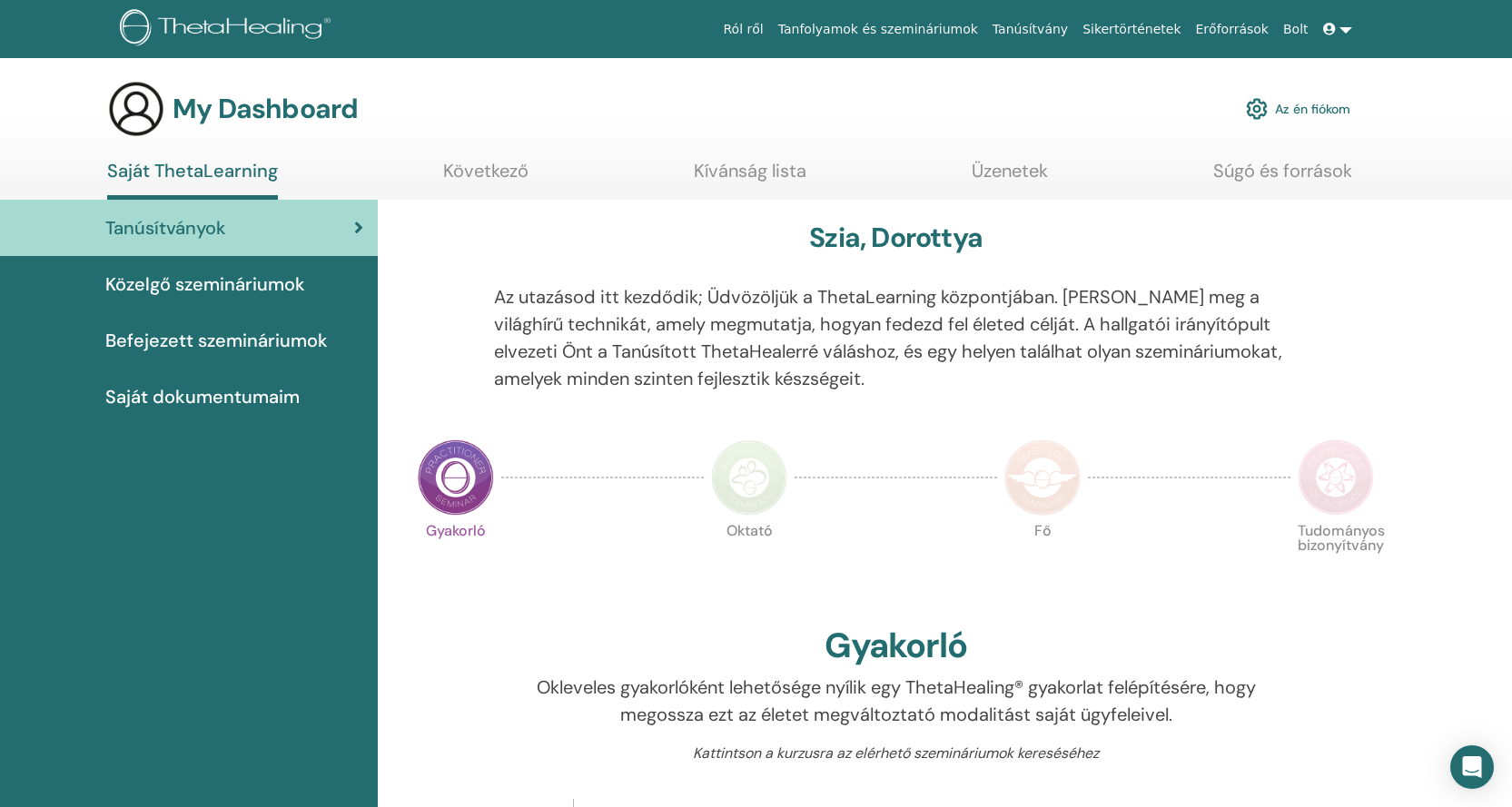
click at [281, 283] on span "Közelgő szemináriumok" at bounding box center [205, 283] width 200 height 27
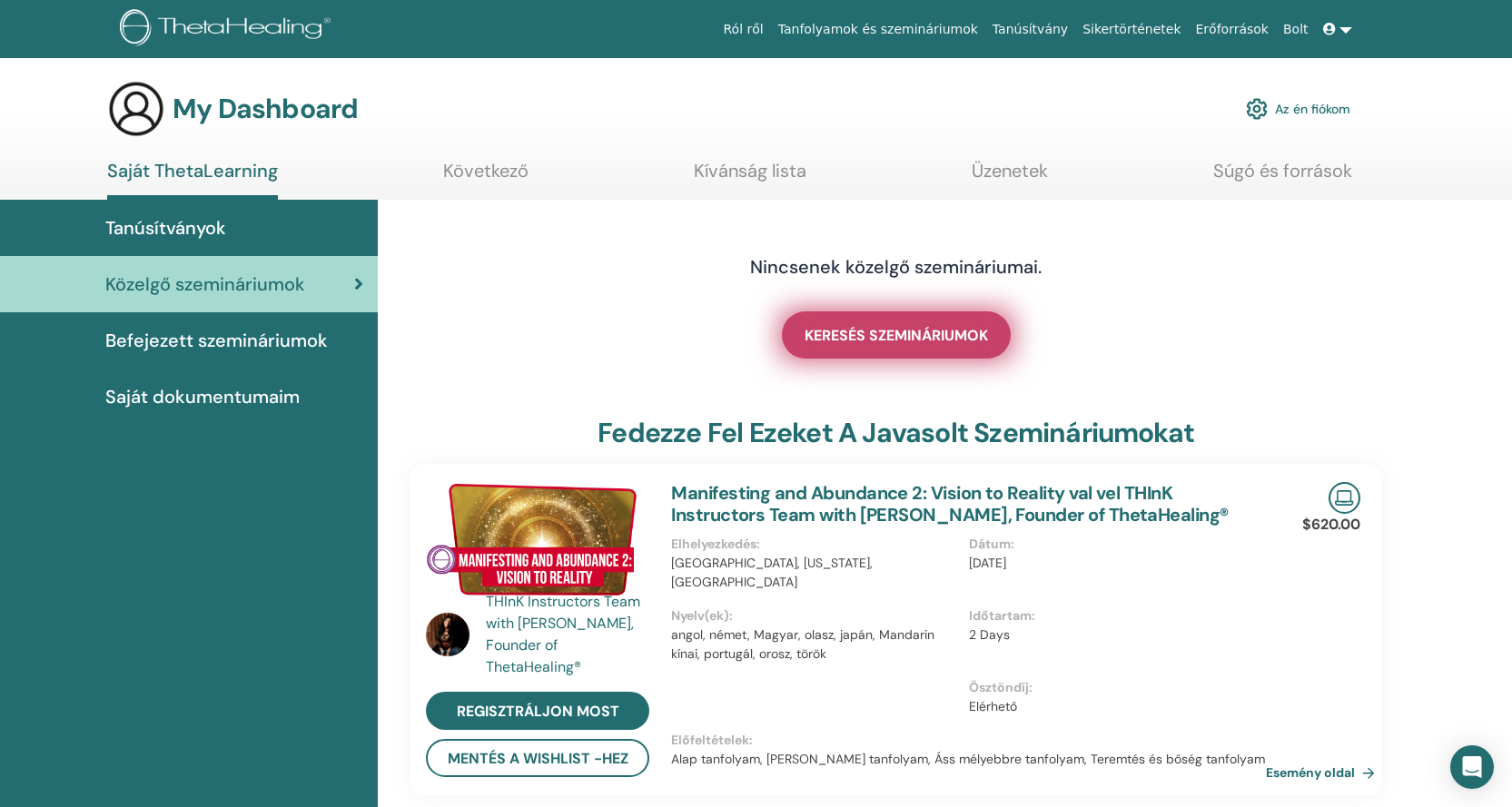
click at [911, 335] on span "KERESÉS SZEMINÁRIUMOK" at bounding box center [896, 335] width 184 height 19
